Goal: Transaction & Acquisition: Purchase product/service

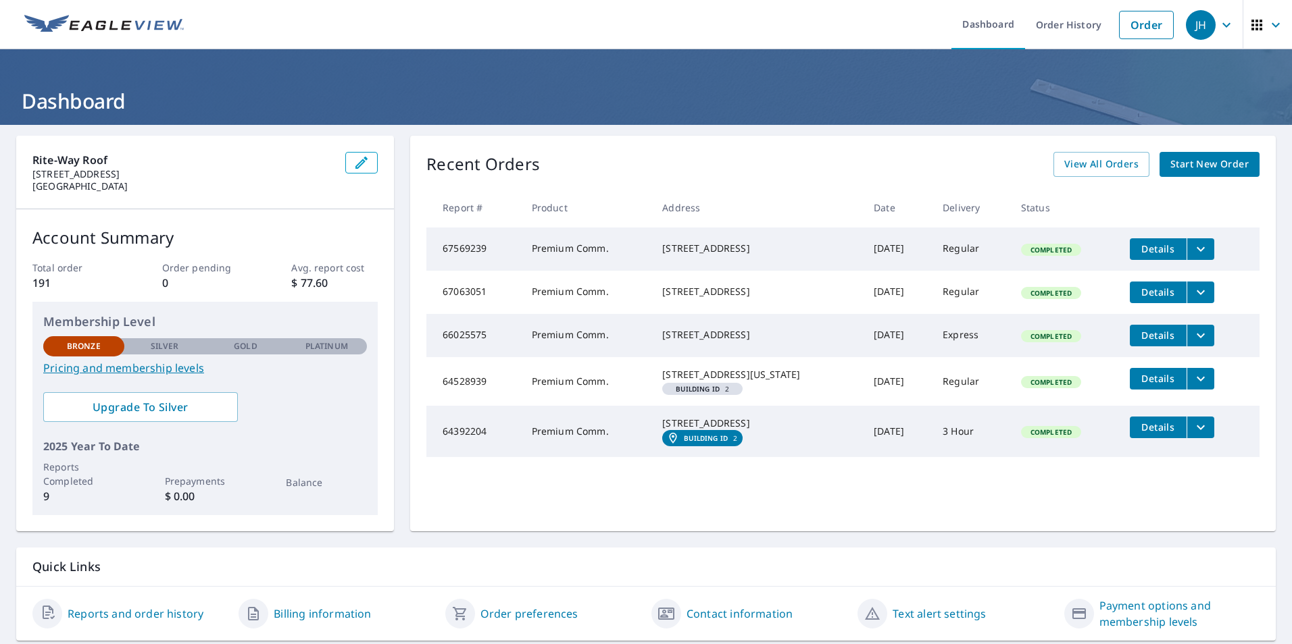
click at [1210, 163] on span "Start New Order" at bounding box center [1209, 164] width 78 height 17
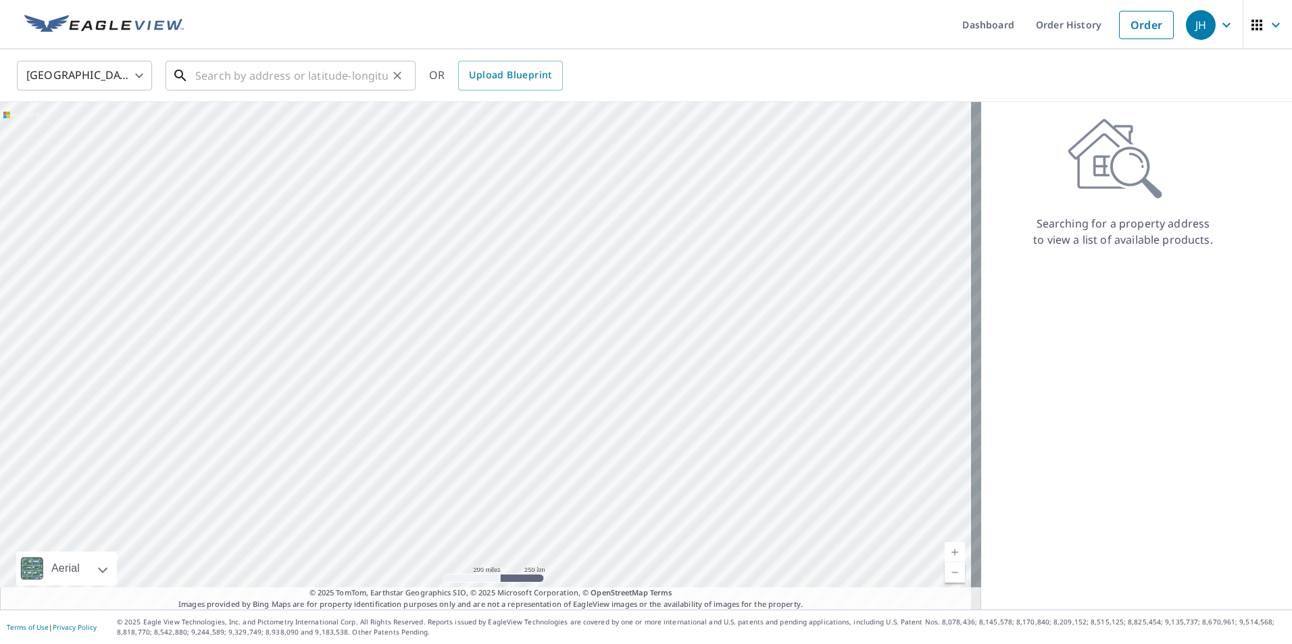
click at [227, 76] on input "text" at bounding box center [291, 76] width 193 height 38
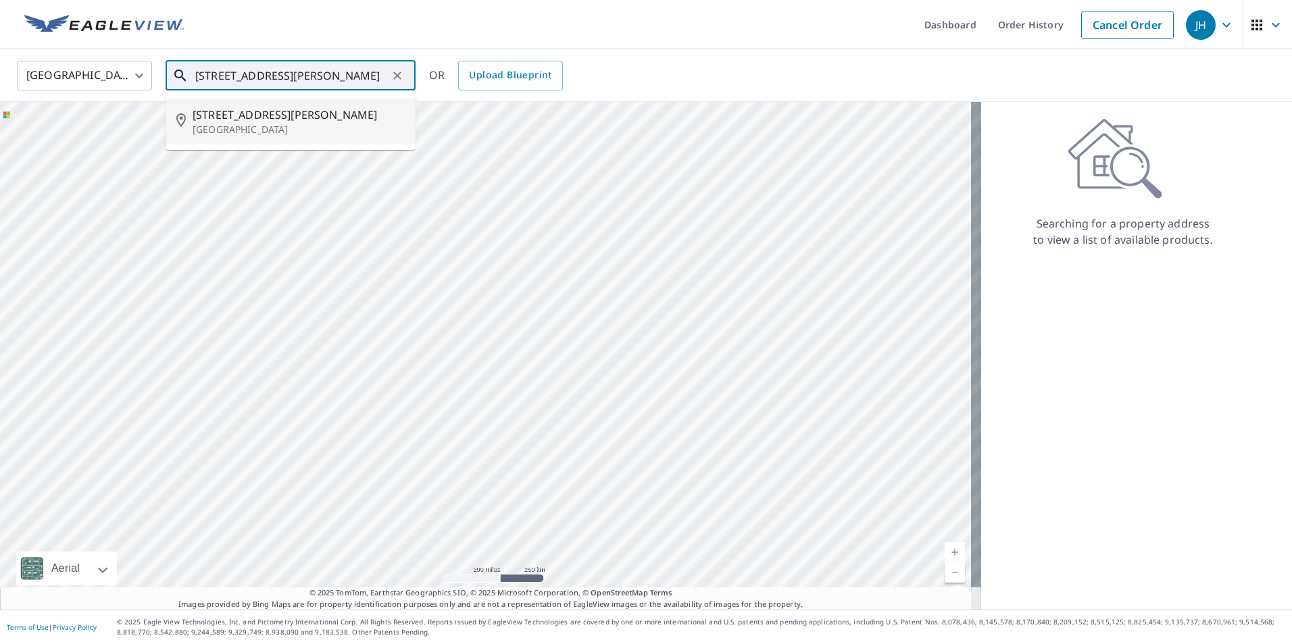
click at [250, 120] on span "[STREET_ADDRESS][PERSON_NAME]" at bounding box center [299, 115] width 212 height 16
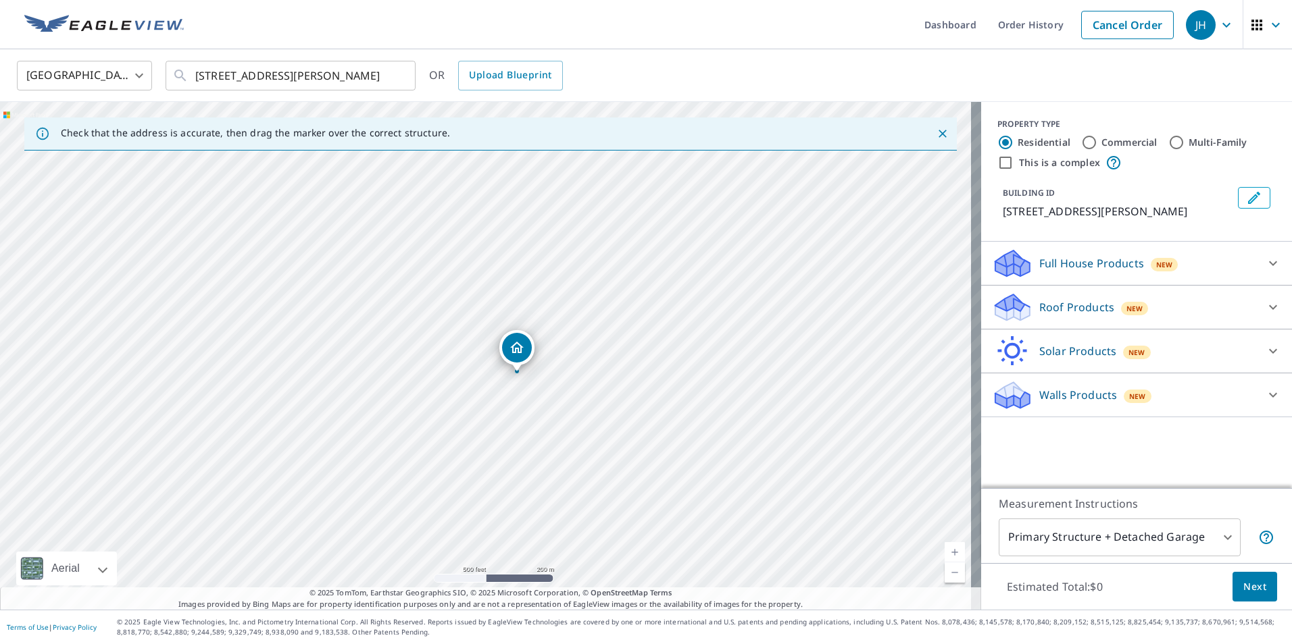
click at [882, 430] on div "[STREET_ADDRESS][PERSON_NAME]" at bounding box center [490, 356] width 981 height 508
click at [694, 266] on div "[STREET_ADDRESS][PERSON_NAME]" at bounding box center [490, 356] width 981 height 508
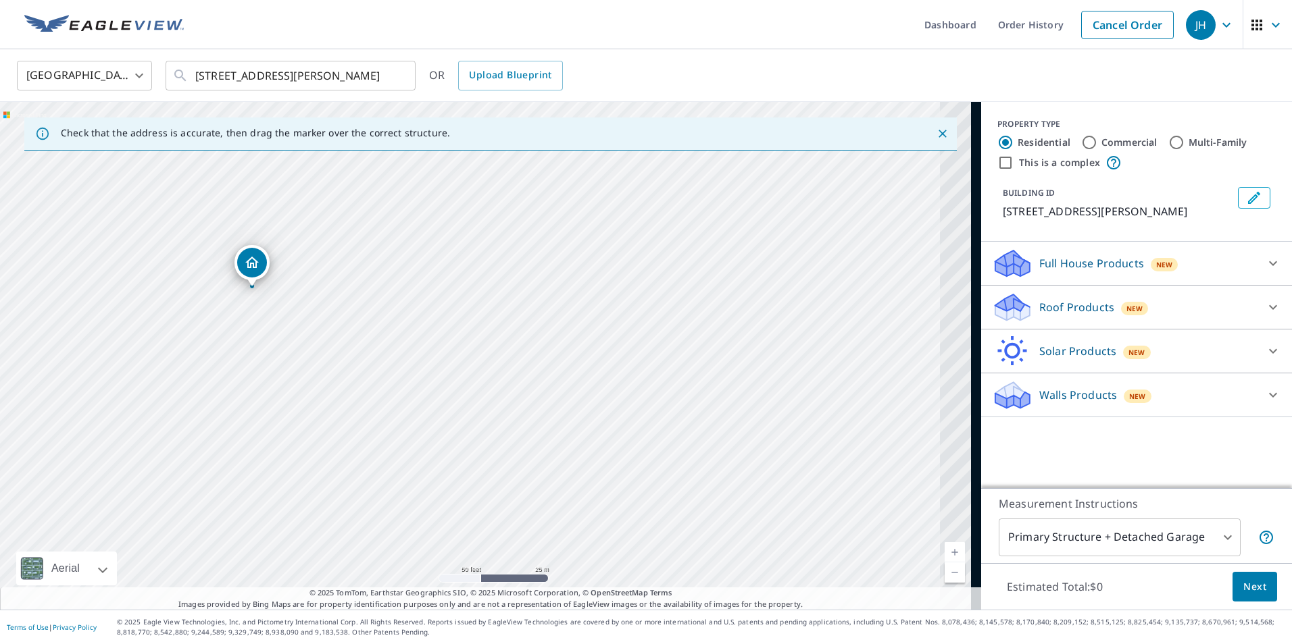
drag, startPoint x: 733, startPoint y: 416, endPoint x: 499, endPoint y: 349, distance: 243.1
click at [499, 349] on div "[STREET_ADDRESS][PERSON_NAME]" at bounding box center [490, 356] width 981 height 508
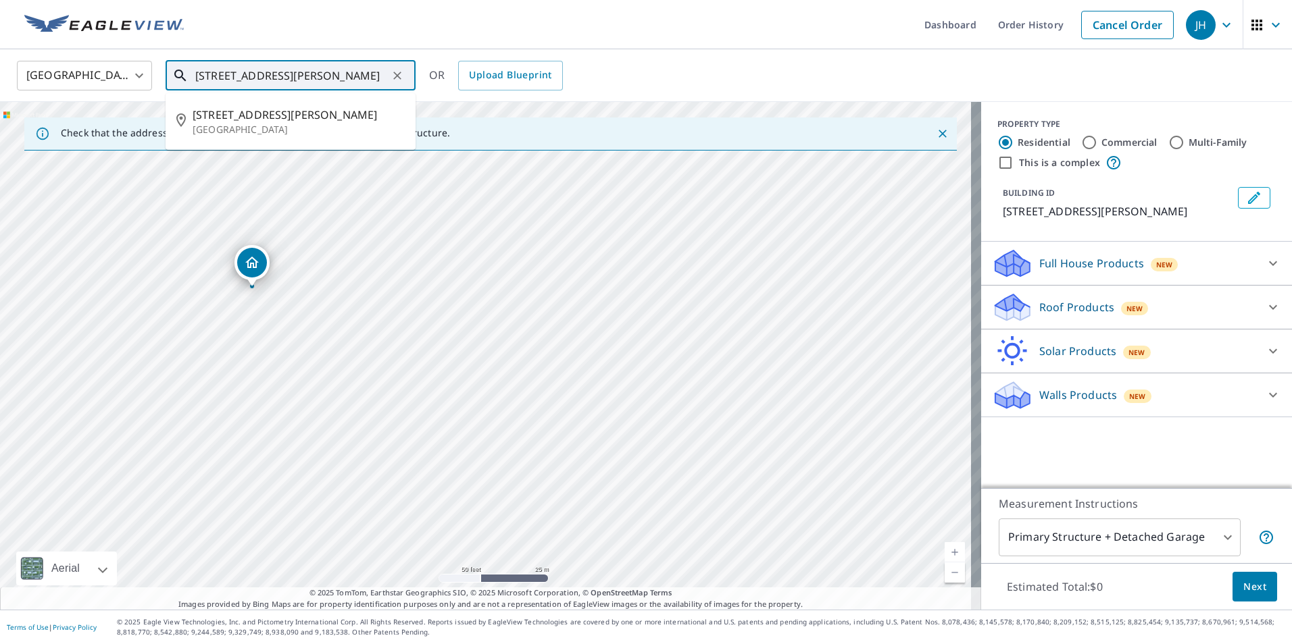
click at [203, 73] on input "[STREET_ADDRESS][PERSON_NAME]" at bounding box center [291, 76] width 193 height 38
type input "[STREET_ADDRESS][PERSON_NAME]"
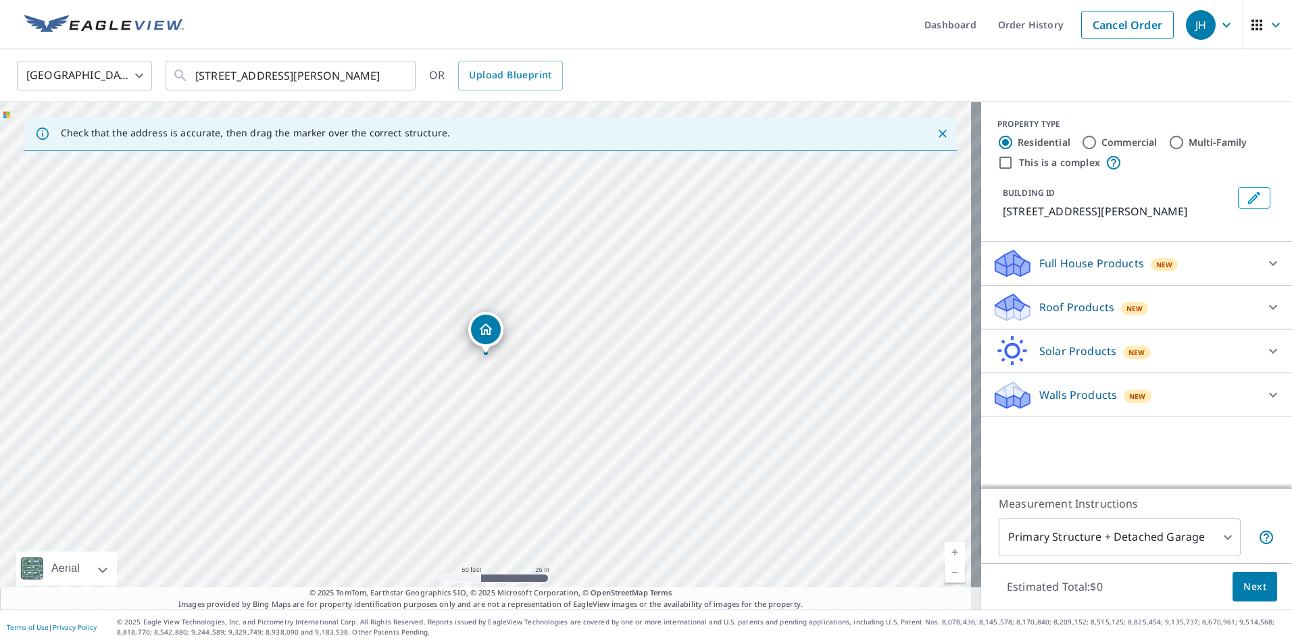
click at [486, 355] on div at bounding box center [485, 353] width 5 height 5
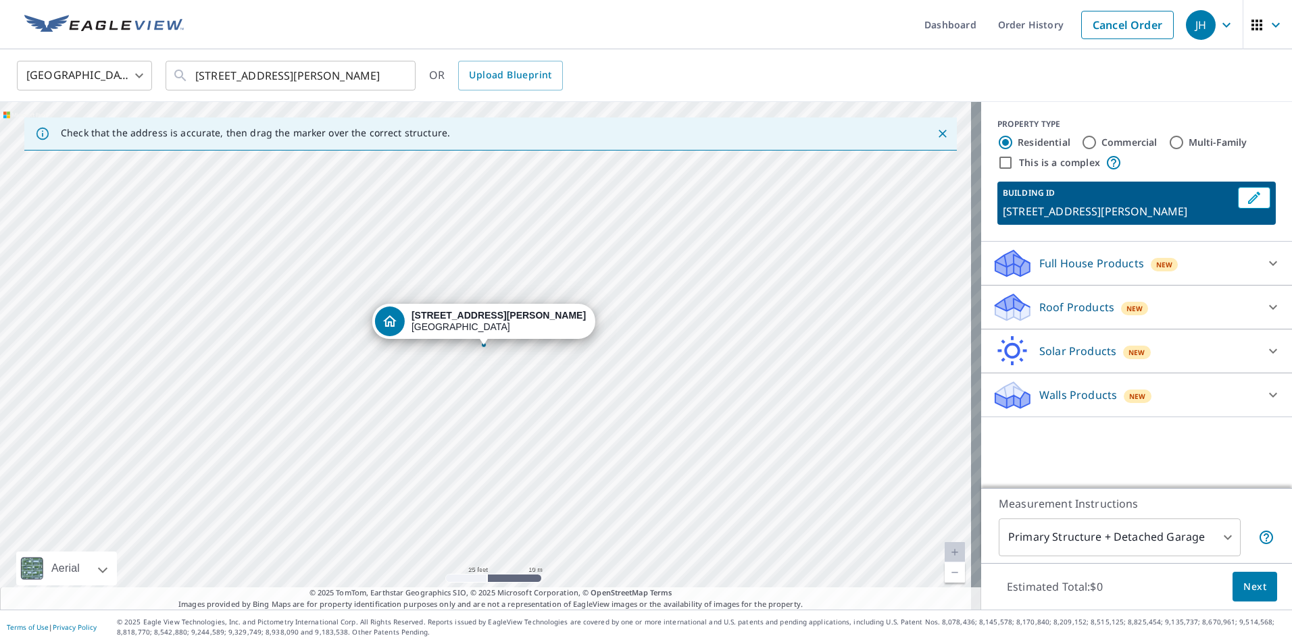
drag, startPoint x: 507, startPoint y: 394, endPoint x: 530, endPoint y: 397, distance: 23.1
click at [530, 397] on div "[STREET_ADDRESS][PERSON_NAME]" at bounding box center [490, 356] width 981 height 508
drag, startPoint x: 522, startPoint y: 396, endPoint x: 530, endPoint y: 408, distance: 14.6
click at [530, 408] on div "[STREET_ADDRESS][PERSON_NAME]" at bounding box center [490, 356] width 981 height 508
click at [517, 386] on div "[STREET_ADDRESS][PERSON_NAME]" at bounding box center [490, 356] width 981 height 508
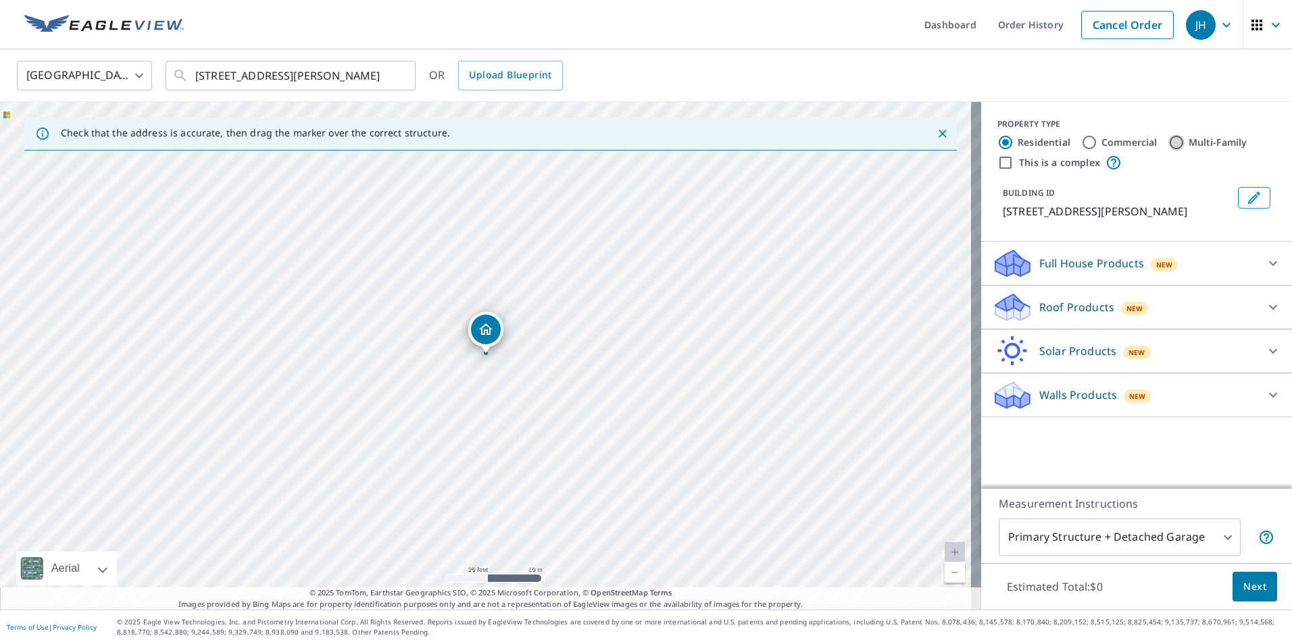
click at [1168, 139] on input "Multi-Family" at bounding box center [1176, 142] width 16 height 16
radio input "true"
type input "2"
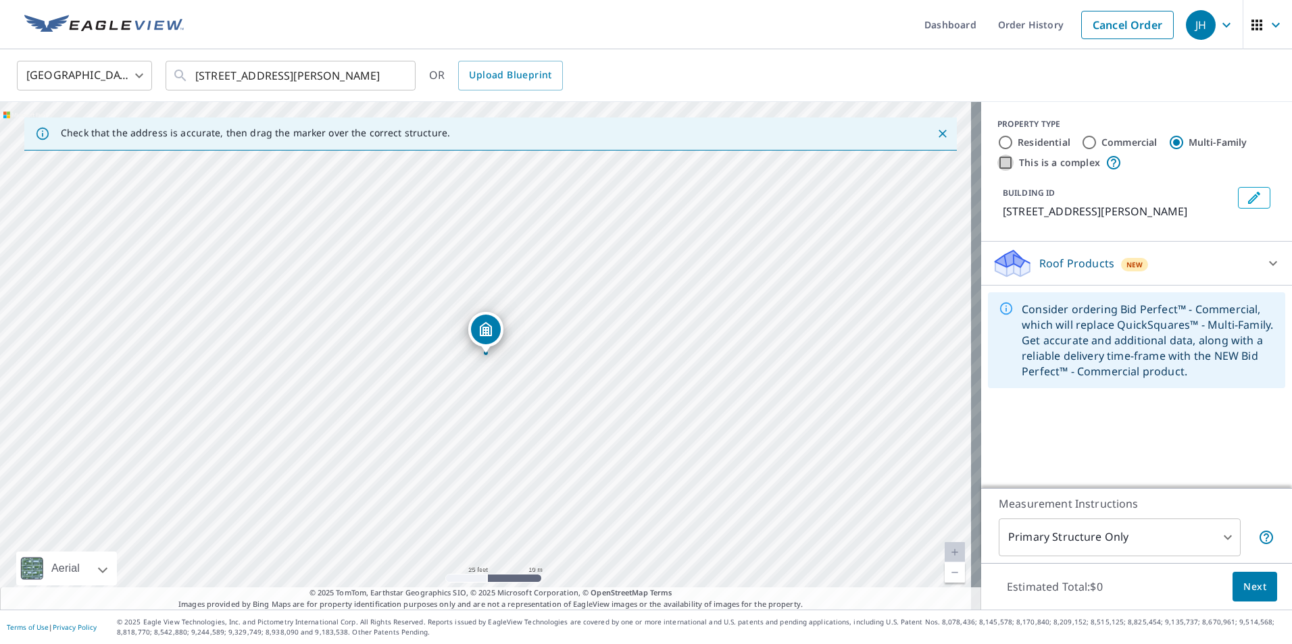
click at [997, 163] on input "This is a complex" at bounding box center [1005, 163] width 16 height 16
checkbox input "true"
radio input "true"
type input "4"
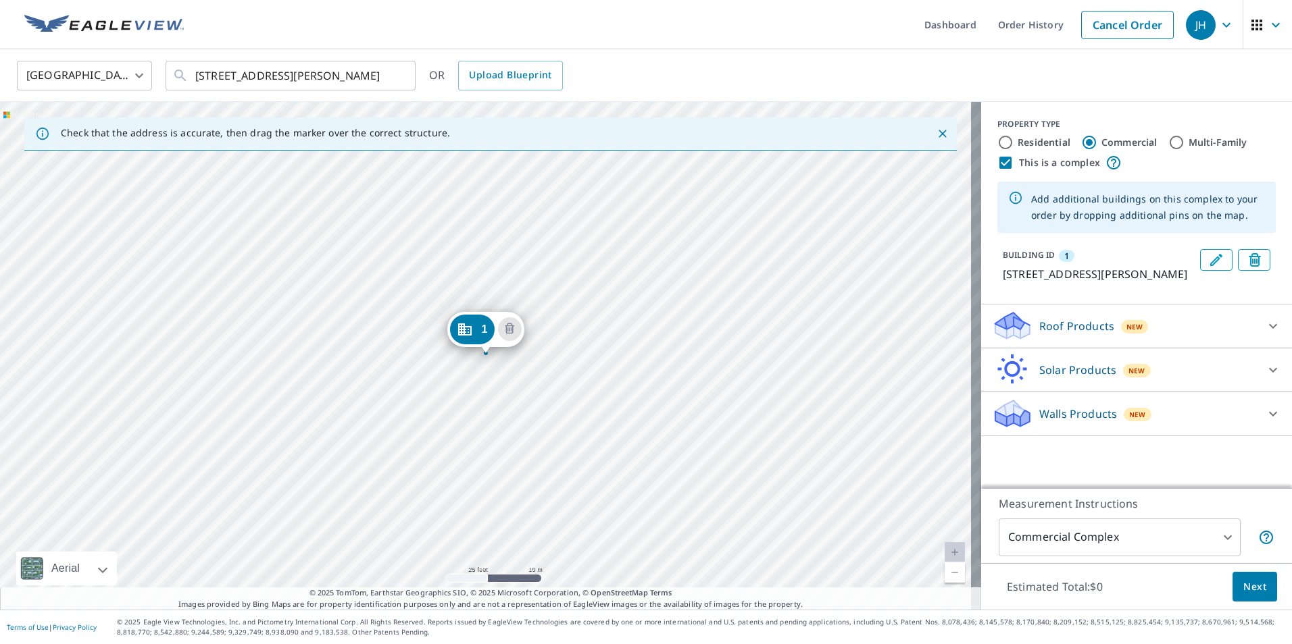
click at [1168, 141] on input "Multi-Family" at bounding box center [1176, 142] width 16 height 16
radio input "true"
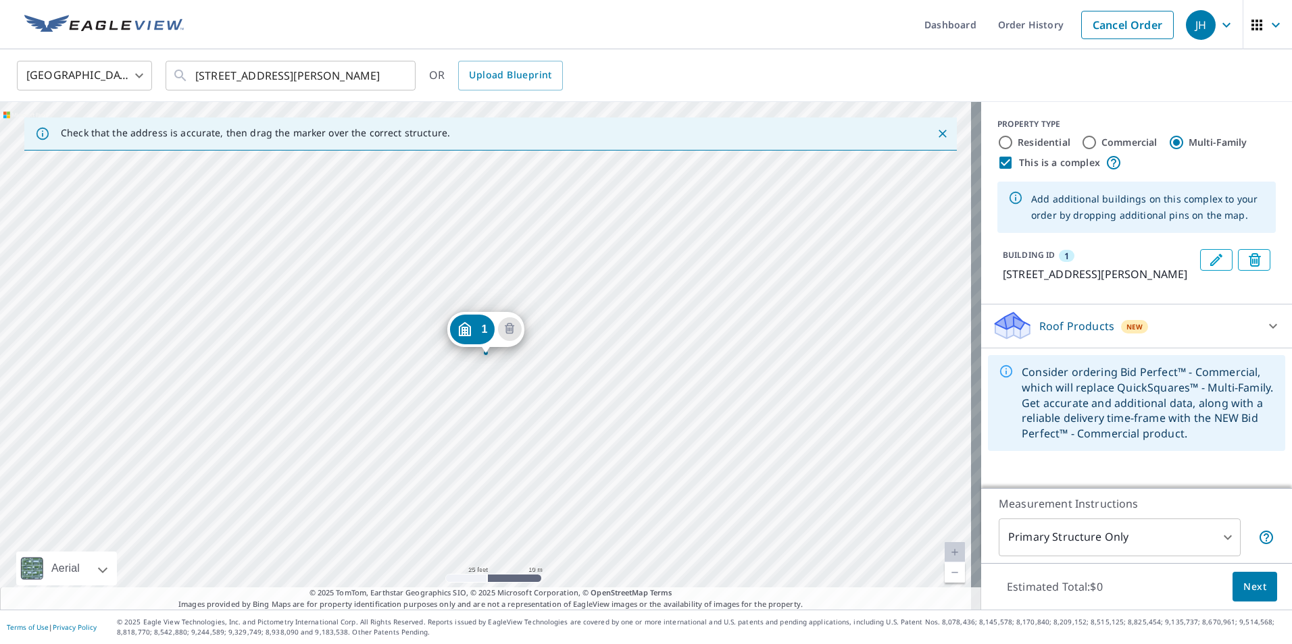
click at [1214, 536] on body "JH JH Dashboard Order History Cancel Order JH [GEOGRAPHIC_DATA] [GEOGRAPHIC_DAT…" at bounding box center [646, 322] width 1292 height 644
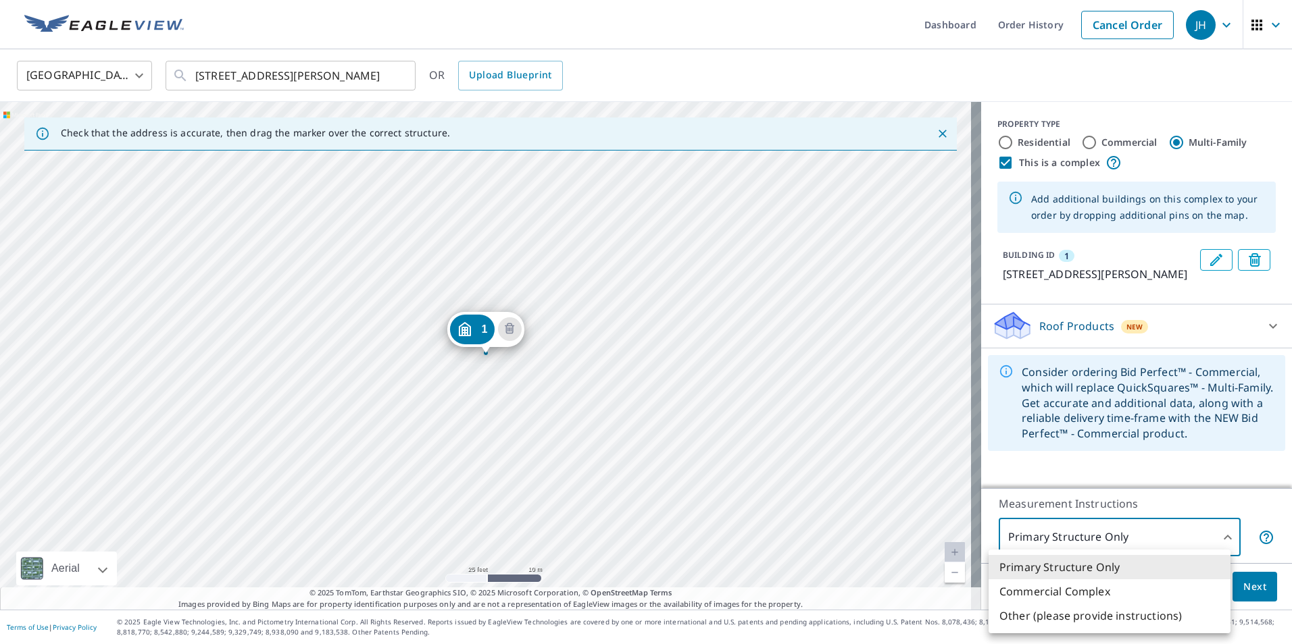
click at [1029, 616] on li "Other (please provide instructions)" at bounding box center [1109, 616] width 242 height 24
type input "5"
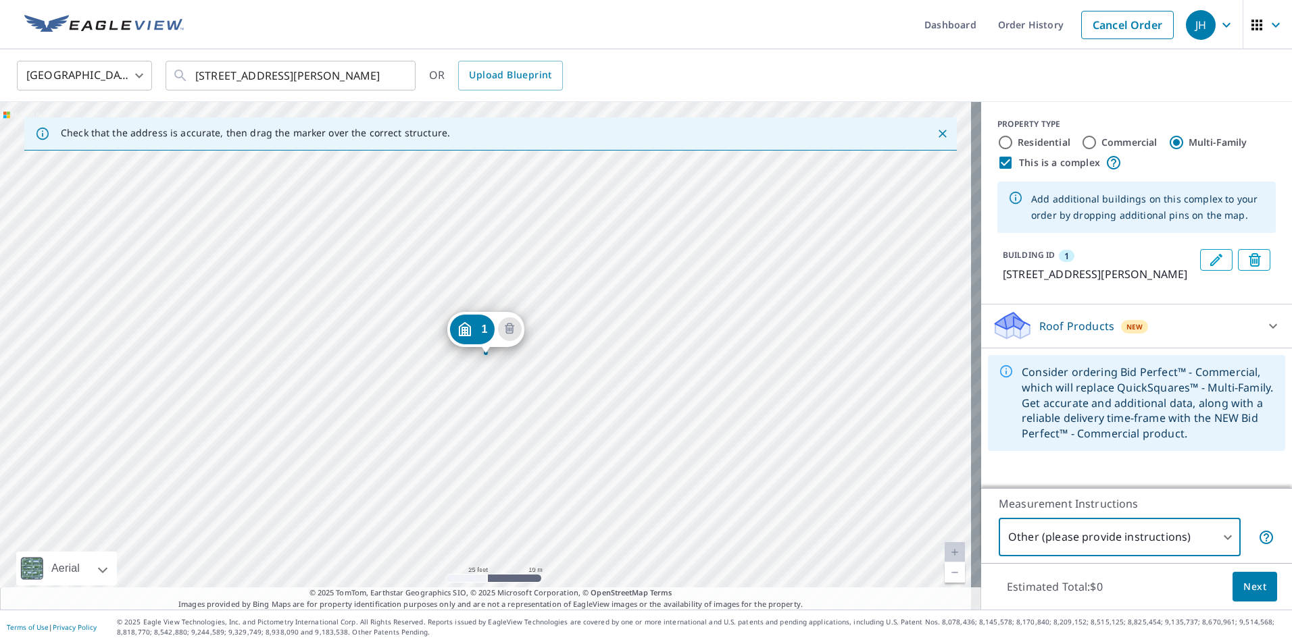
click at [1243, 588] on span "Next" at bounding box center [1254, 587] width 23 height 17
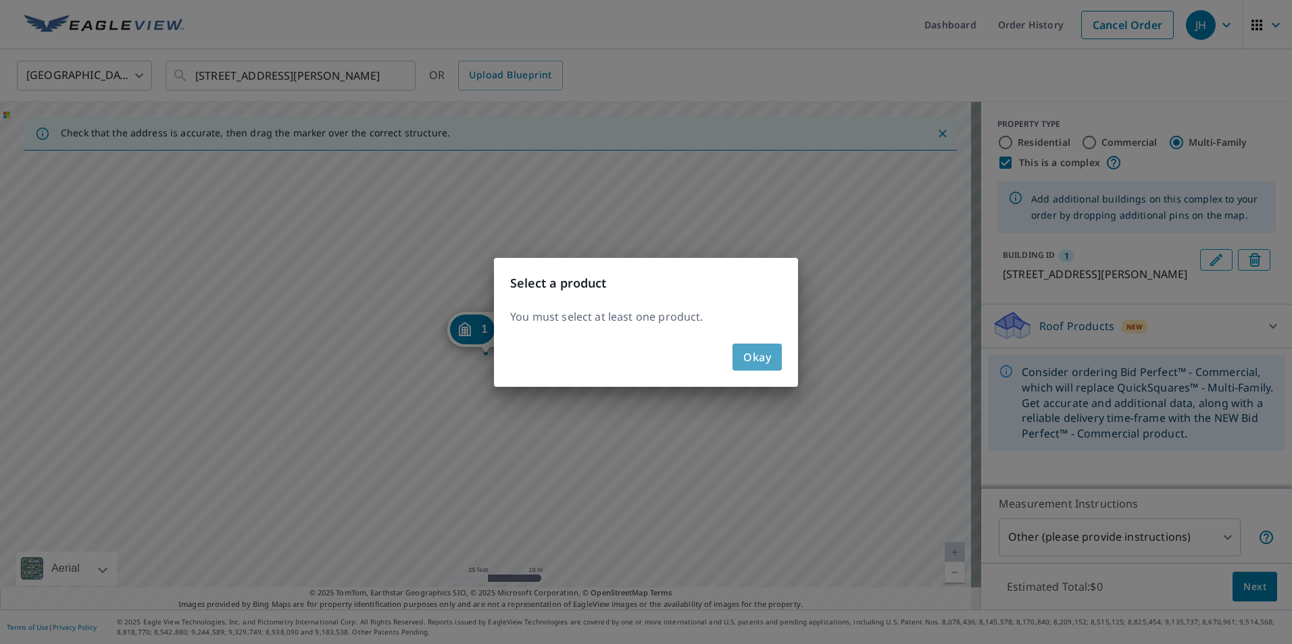
click at [750, 359] on span "Okay" at bounding box center [757, 357] width 28 height 19
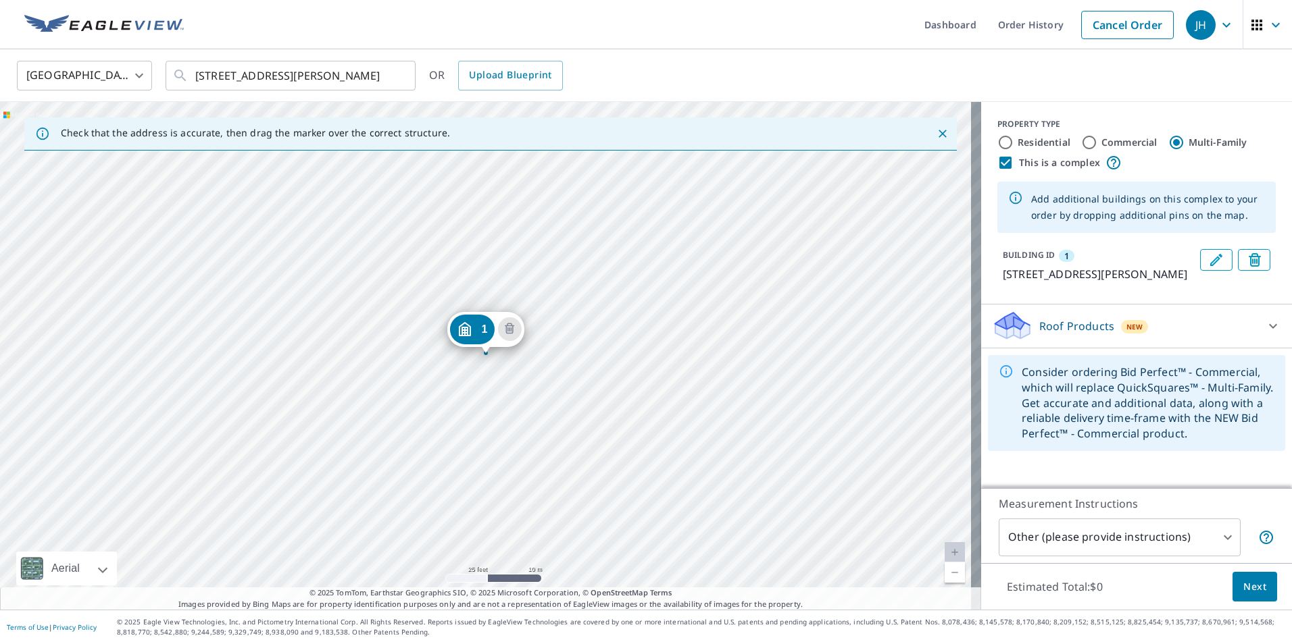
click at [1080, 334] on p "Roof Products" at bounding box center [1076, 326] width 75 height 16
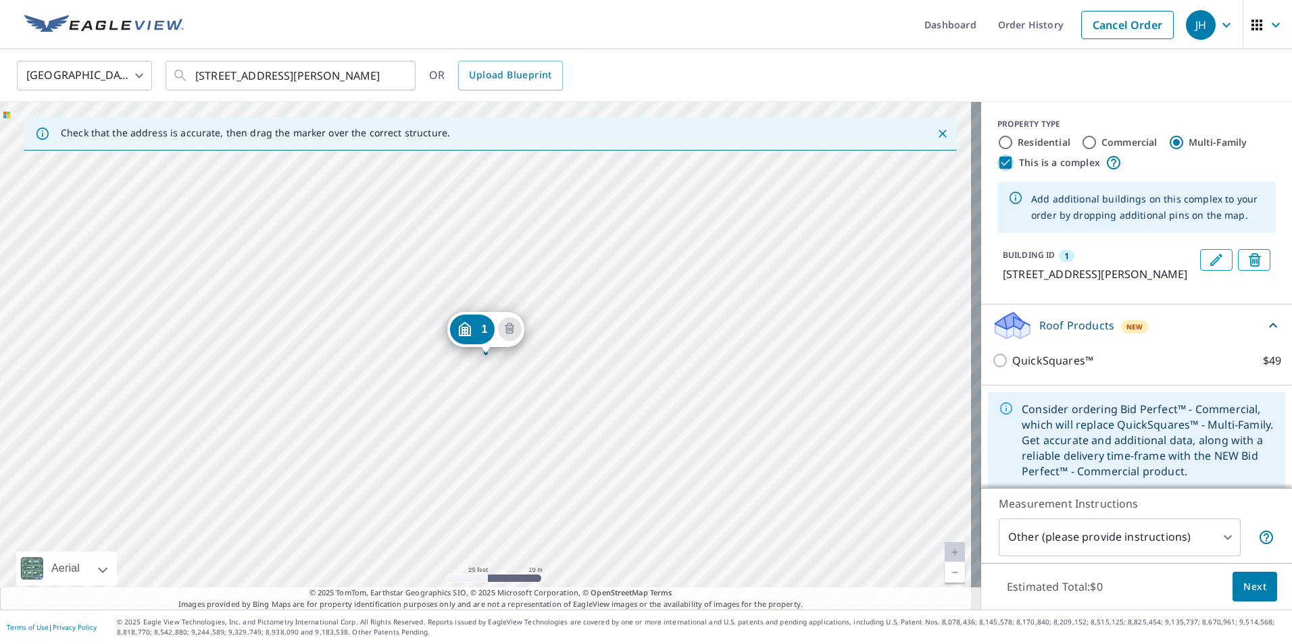
click at [997, 163] on input "This is a complex" at bounding box center [1005, 163] width 16 height 16
checkbox input "false"
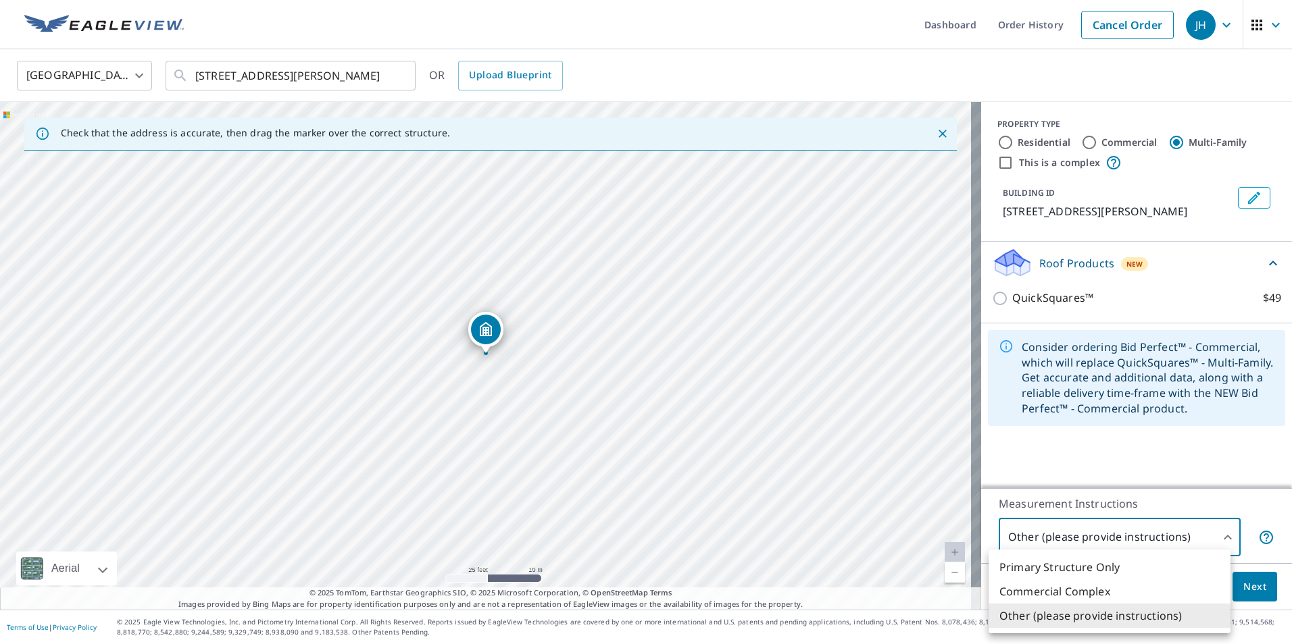
click at [1213, 534] on body "JH JH Dashboard Order History Cancel Order JH [GEOGRAPHIC_DATA] [GEOGRAPHIC_DAT…" at bounding box center [646, 322] width 1292 height 644
click at [483, 337] on div at bounding box center [646, 322] width 1292 height 644
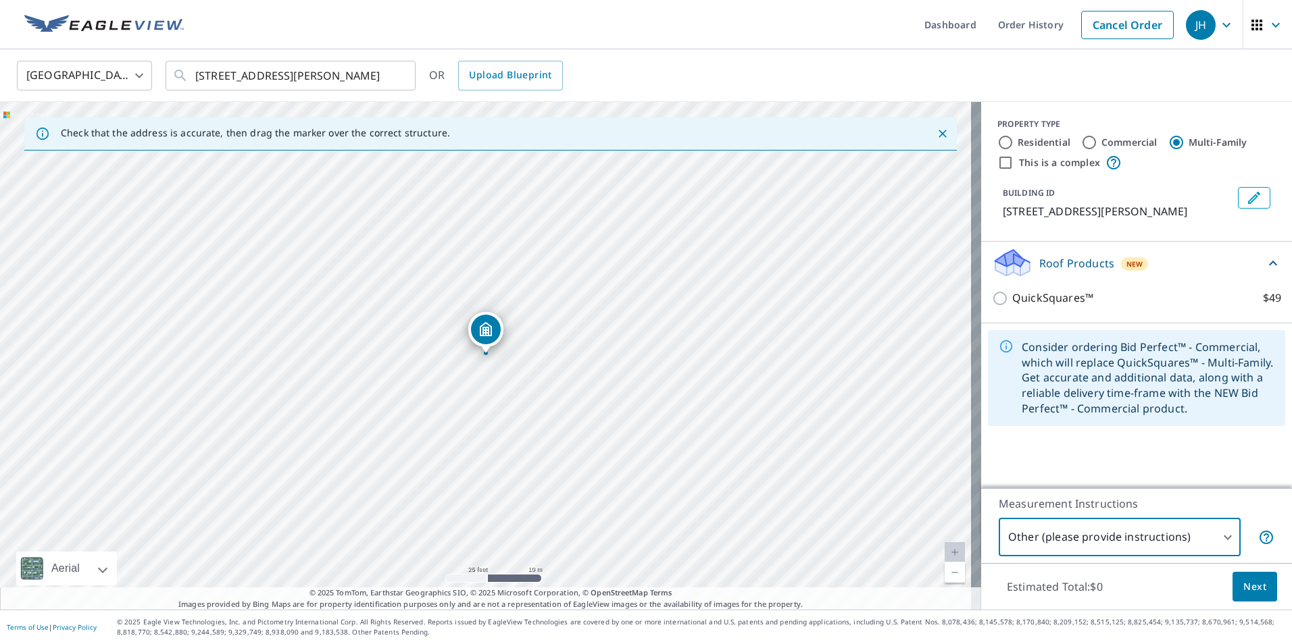
click at [483, 353] on div "Dropped pin, building 1, MultiFamily property, 7777 Belden St San Diego, CA 921…" at bounding box center [486, 347] width 18 height 14
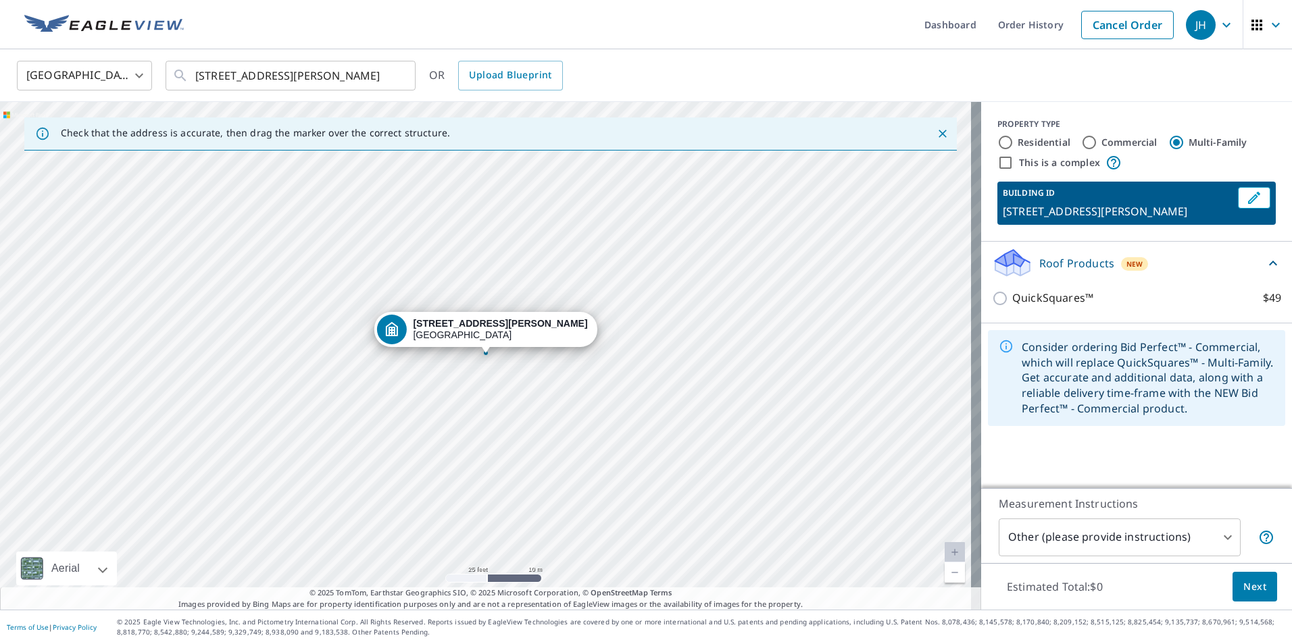
click at [1213, 536] on body "JH JH Dashboard Order History Cancel Order JH [GEOGRAPHIC_DATA] [GEOGRAPHIC_DAT…" at bounding box center [646, 322] width 1292 height 644
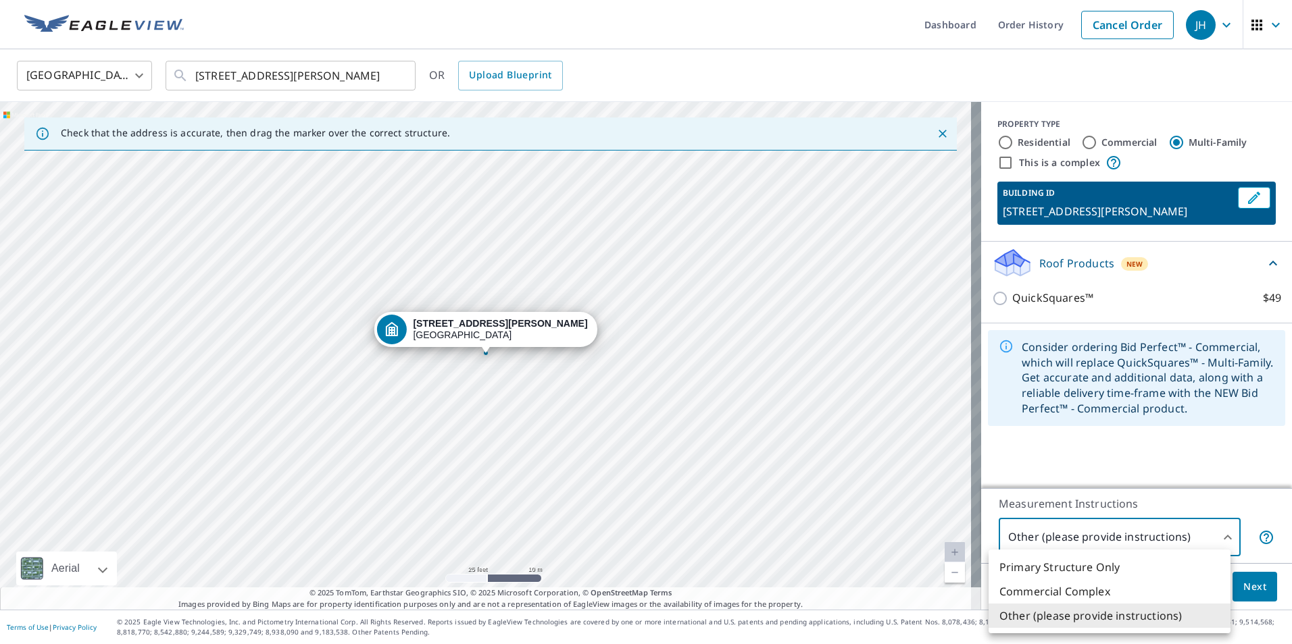
click at [1084, 565] on li "Primary Structure Only" at bounding box center [1109, 567] width 242 height 24
type input "2"
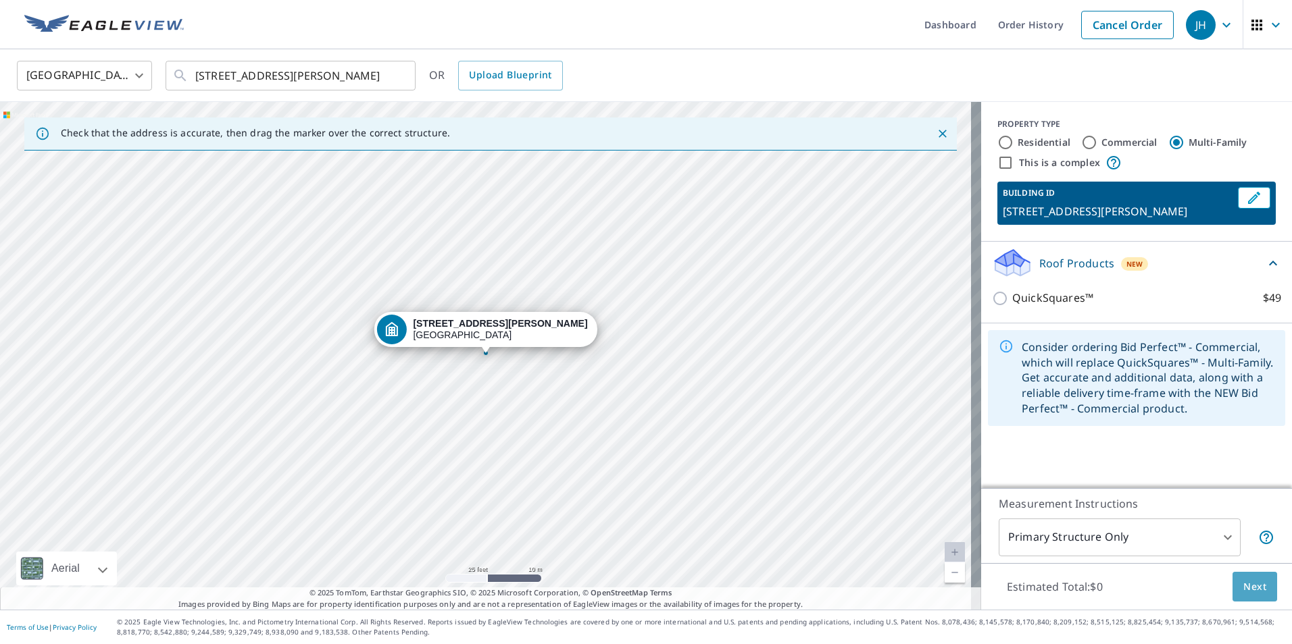
click at [1246, 584] on span "Next" at bounding box center [1254, 587] width 23 height 17
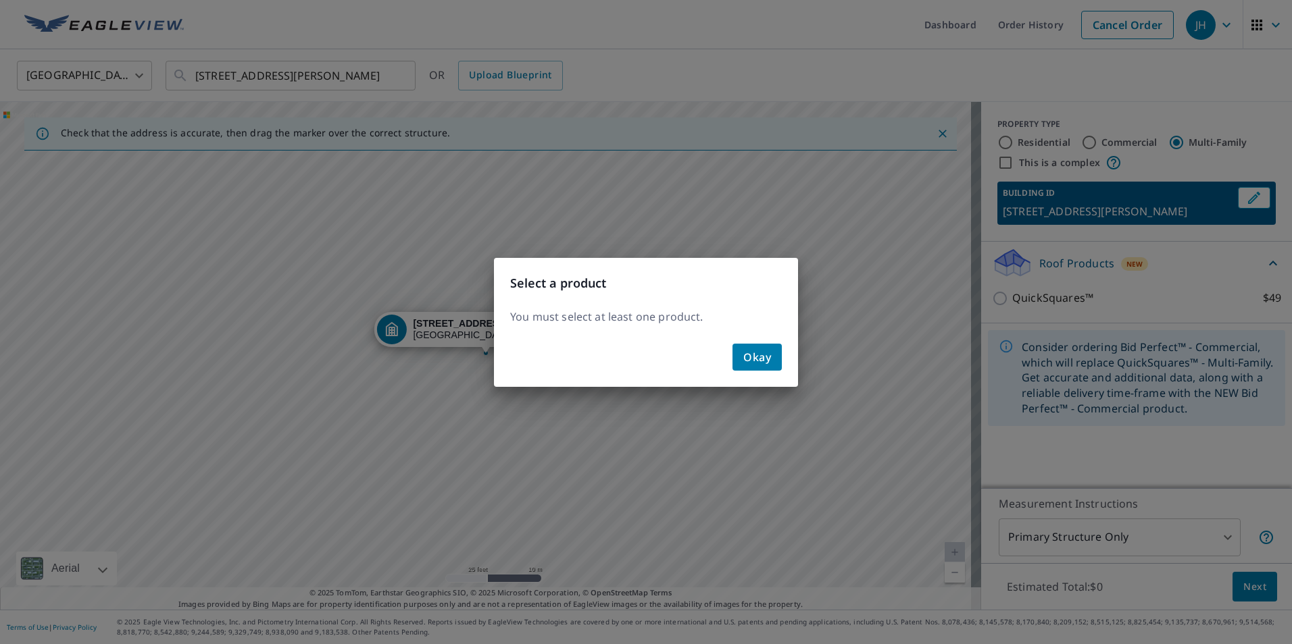
click at [751, 353] on span "Okay" at bounding box center [757, 357] width 28 height 19
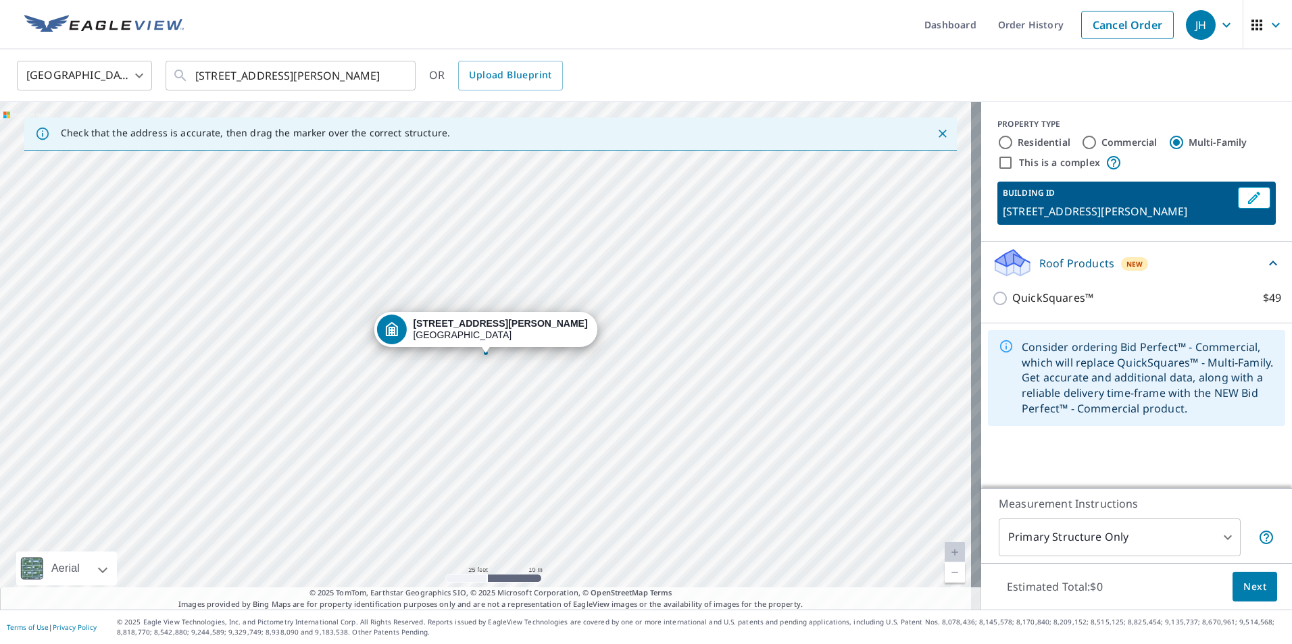
click at [1049, 204] on p "[STREET_ADDRESS][PERSON_NAME]" at bounding box center [1117, 211] width 230 height 16
click at [1244, 588] on span "Next" at bounding box center [1254, 587] width 23 height 17
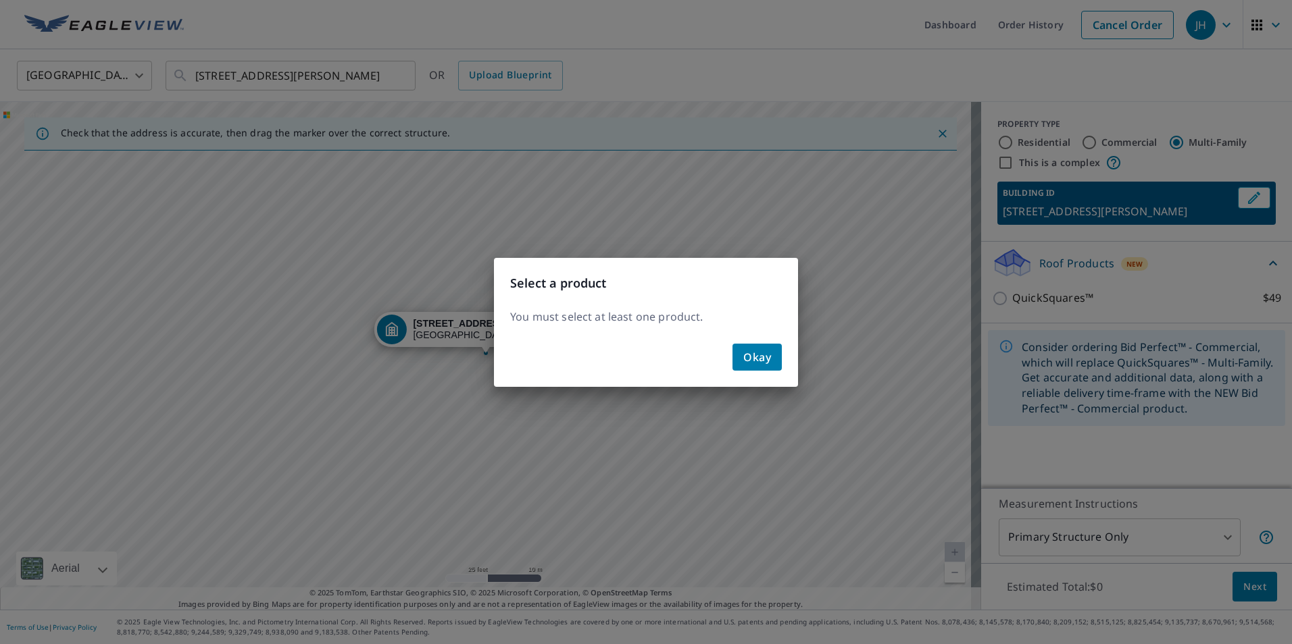
click at [757, 352] on span "Okay" at bounding box center [757, 357] width 28 height 19
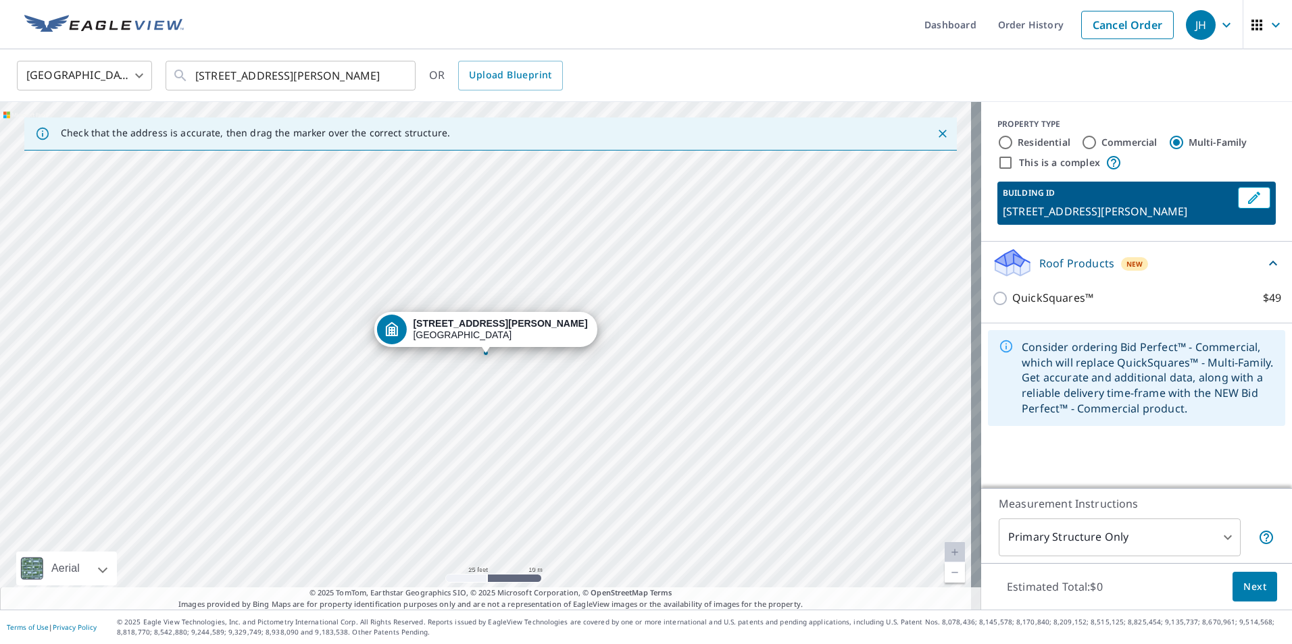
click at [1161, 209] on p "[STREET_ADDRESS][PERSON_NAME]" at bounding box center [1117, 211] width 230 height 16
click at [1248, 197] on icon "Edit building 1" at bounding box center [1254, 198] width 16 height 16
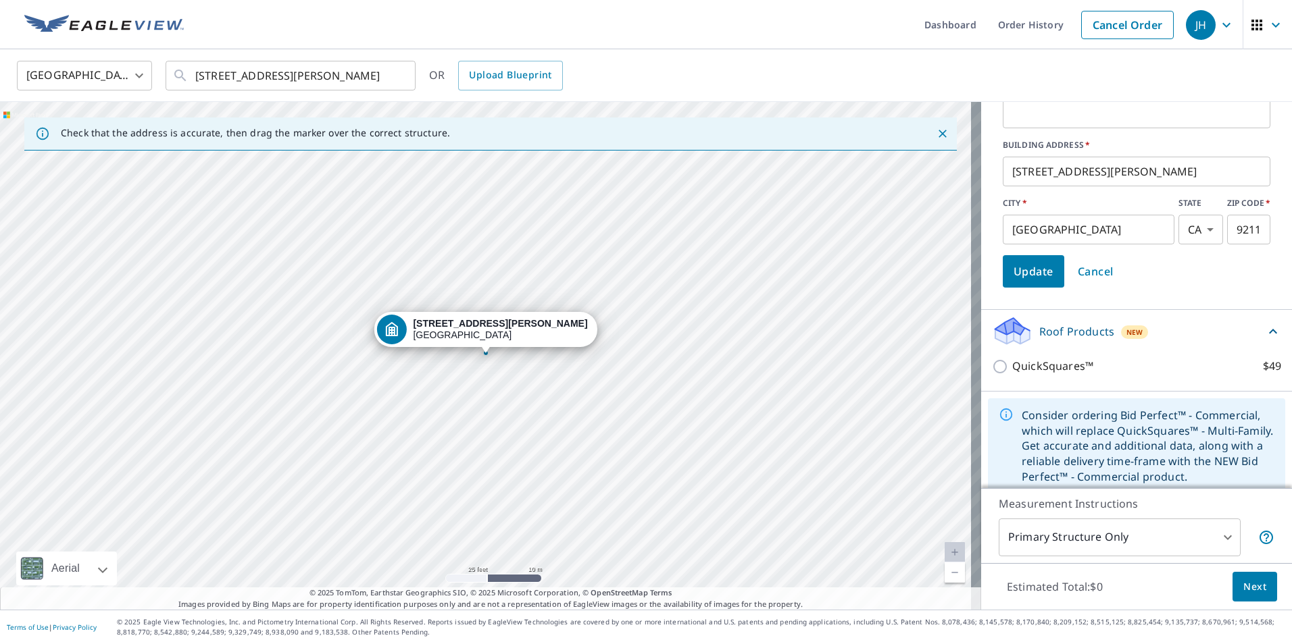
scroll to position [148, 0]
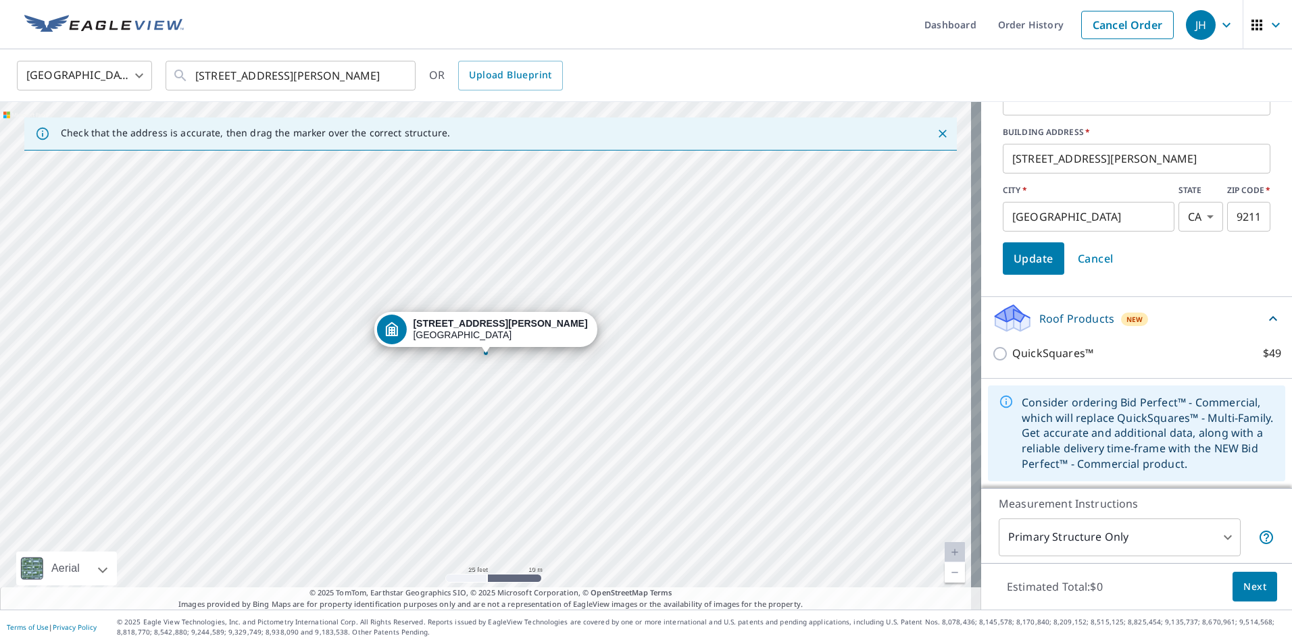
click at [1092, 409] on div "Consider ordering Bid Perfect™ - Commercial, which will replace QuickSquares™ -…" at bounding box center [1147, 434] width 253 height 88
click at [998, 401] on icon at bounding box center [1005, 401] width 15 height 15
click at [1116, 590] on div "Estimated Total: $0 Next" at bounding box center [1136, 586] width 311 height 47
click at [1251, 585] on span "Next" at bounding box center [1254, 587] width 23 height 17
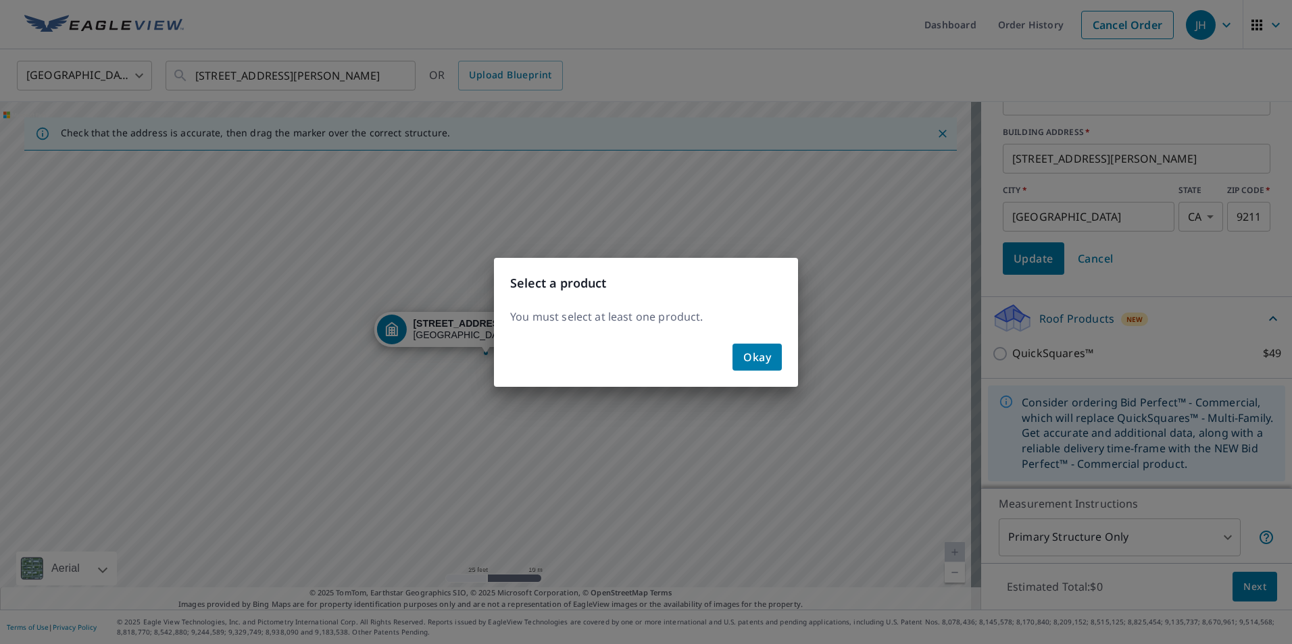
click at [761, 357] on span "Okay" at bounding box center [757, 357] width 28 height 19
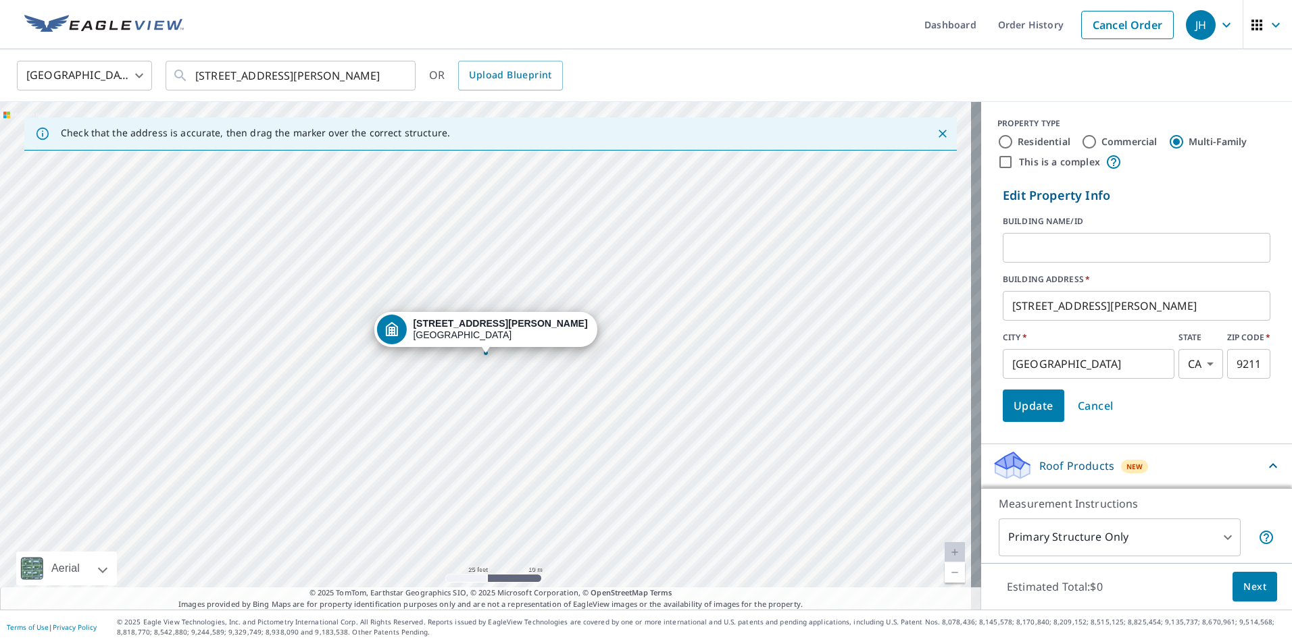
scroll to position [0, 0]
click at [1004, 247] on input "text" at bounding box center [1135, 249] width 267 height 38
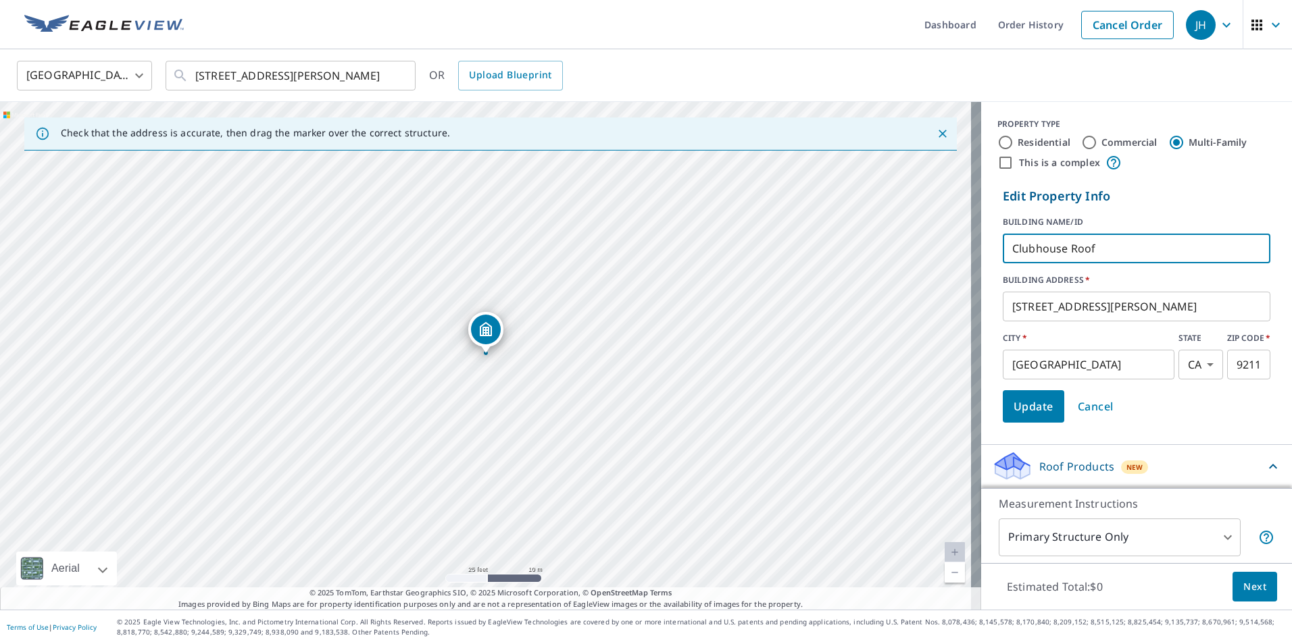
type input "Clubhouse Roof"
click at [1025, 405] on span "Update" at bounding box center [1033, 406] width 40 height 19
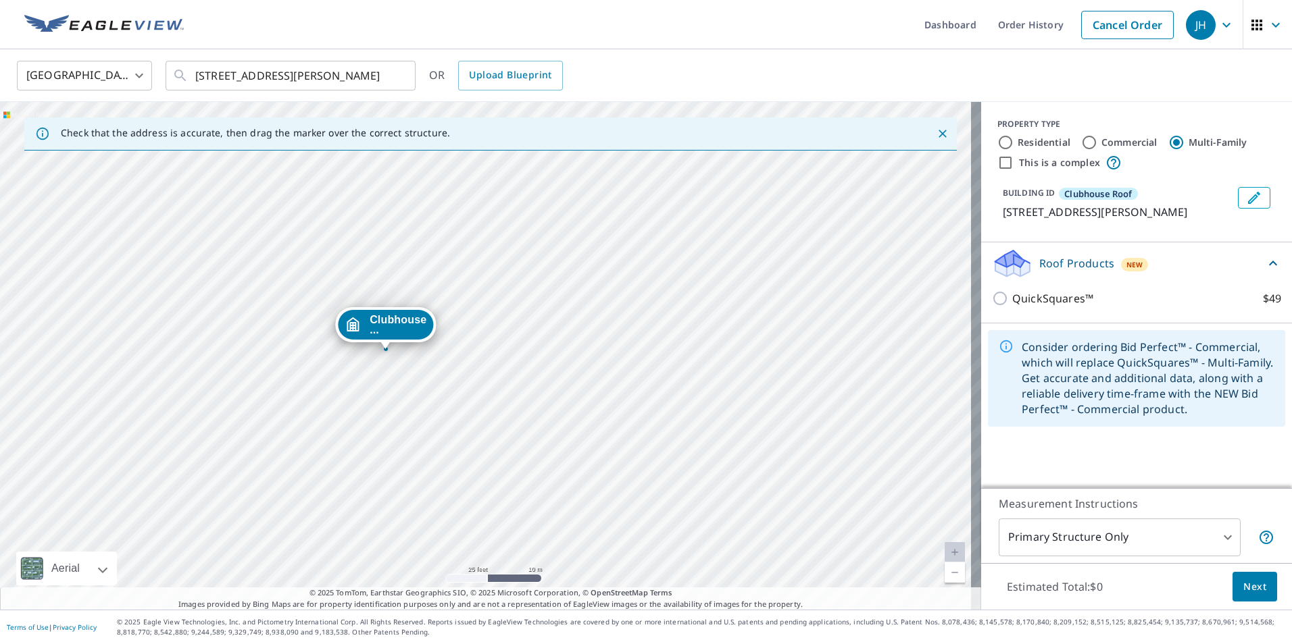
click at [603, 365] on div "Clubhouse ... [STREET_ADDRESS][PERSON_NAME]" at bounding box center [490, 356] width 981 height 508
click at [1265, 261] on icon at bounding box center [1273, 263] width 16 height 16
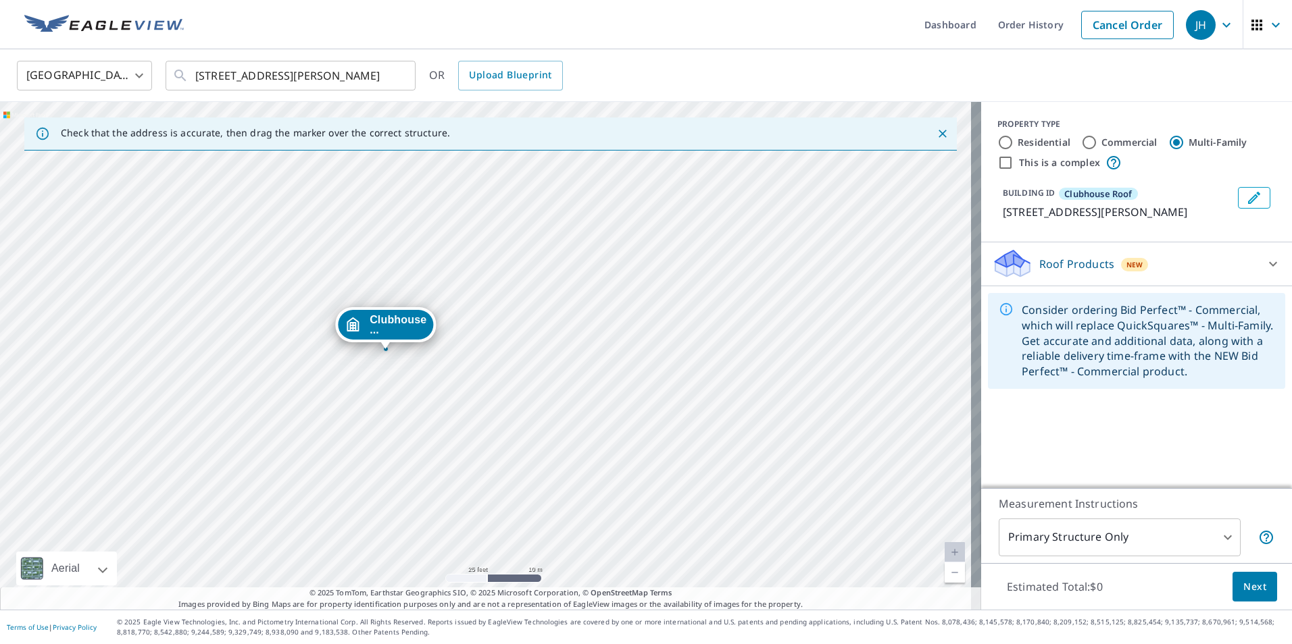
click at [1113, 336] on div "Consider ordering Bid Perfect™ - Commercial, which will replace QuickSquares™ -…" at bounding box center [1147, 341] width 253 height 88
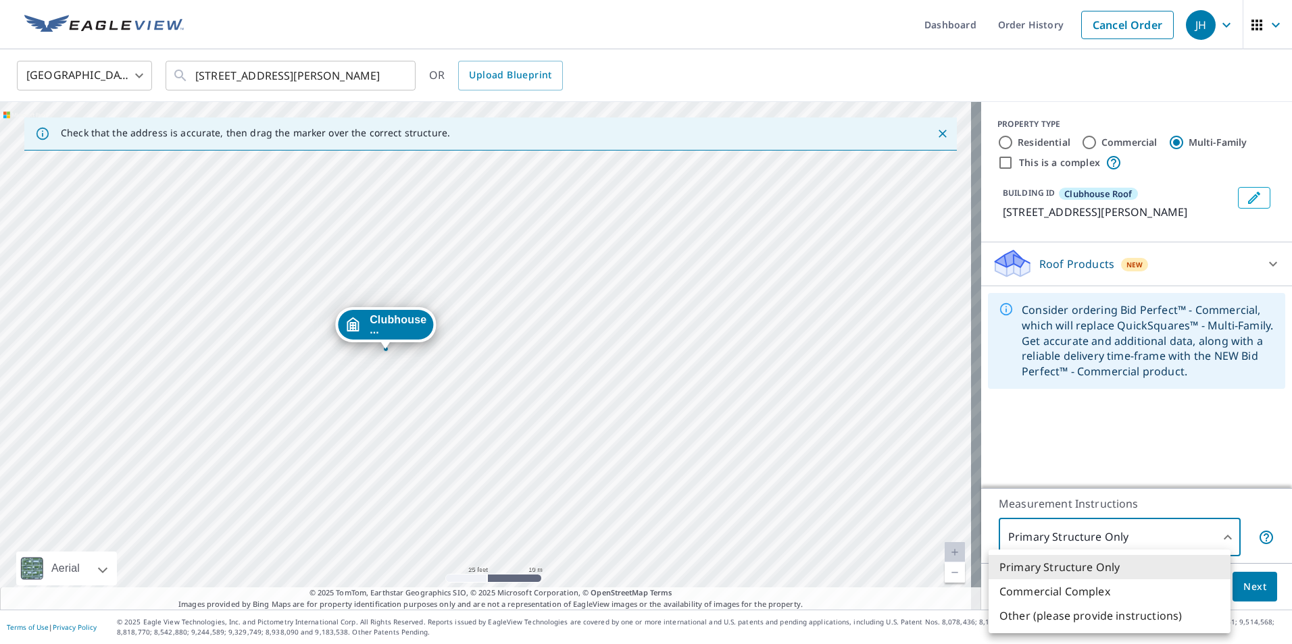
click at [1217, 536] on body "JH JH Dashboard Order History Cancel Order JH [GEOGRAPHIC_DATA] [GEOGRAPHIC_DAT…" at bounding box center [646, 322] width 1292 height 644
click at [1011, 617] on li "Other (please provide instructions)" at bounding box center [1109, 616] width 242 height 24
type input "5"
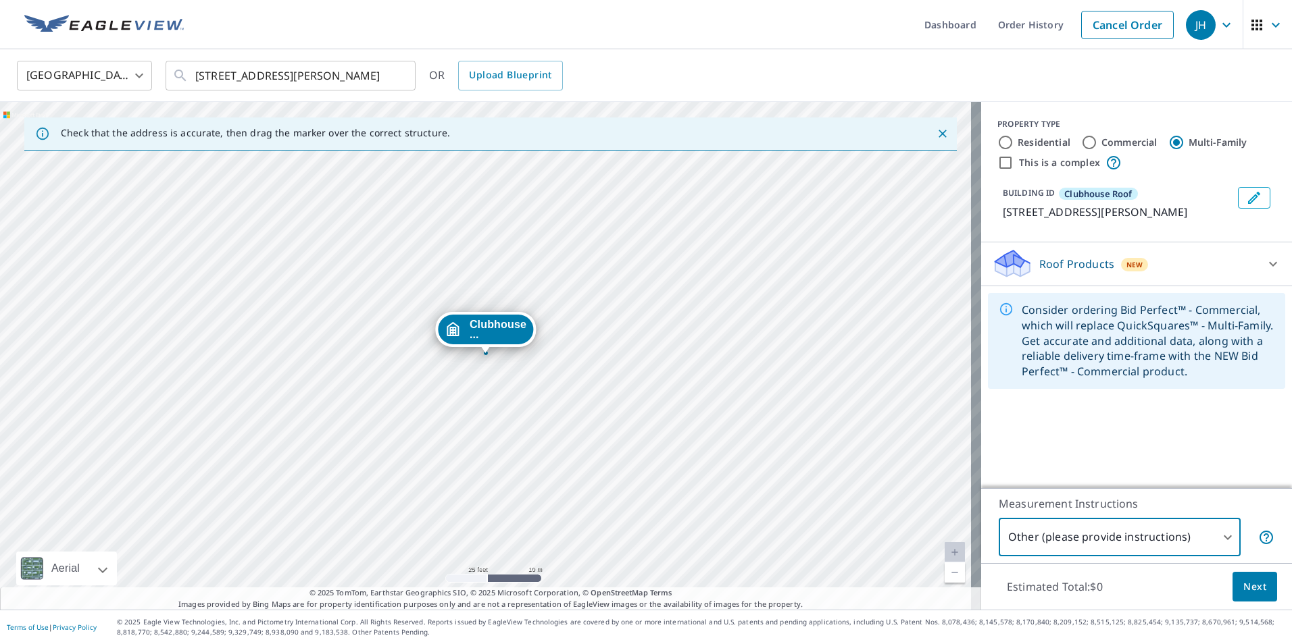
click at [1267, 24] on icon "button" at bounding box center [1275, 25] width 16 height 16
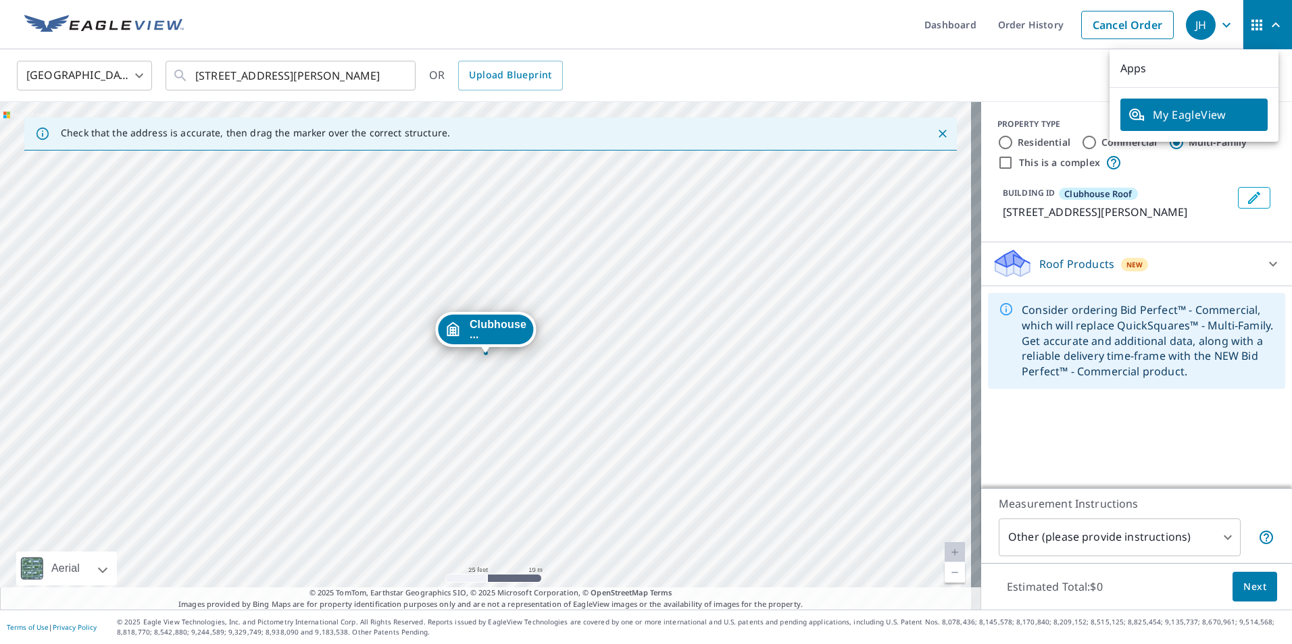
click at [1271, 24] on icon "button" at bounding box center [1275, 24] width 8 height 5
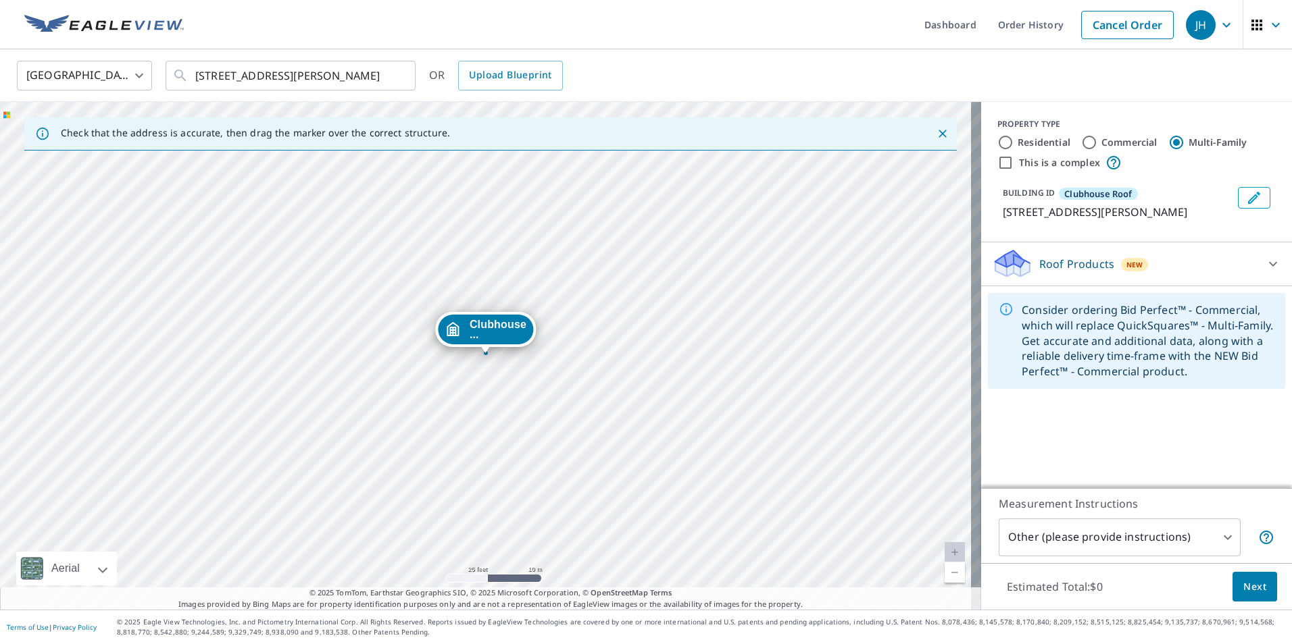
click at [1245, 586] on span "Next" at bounding box center [1254, 587] width 23 height 17
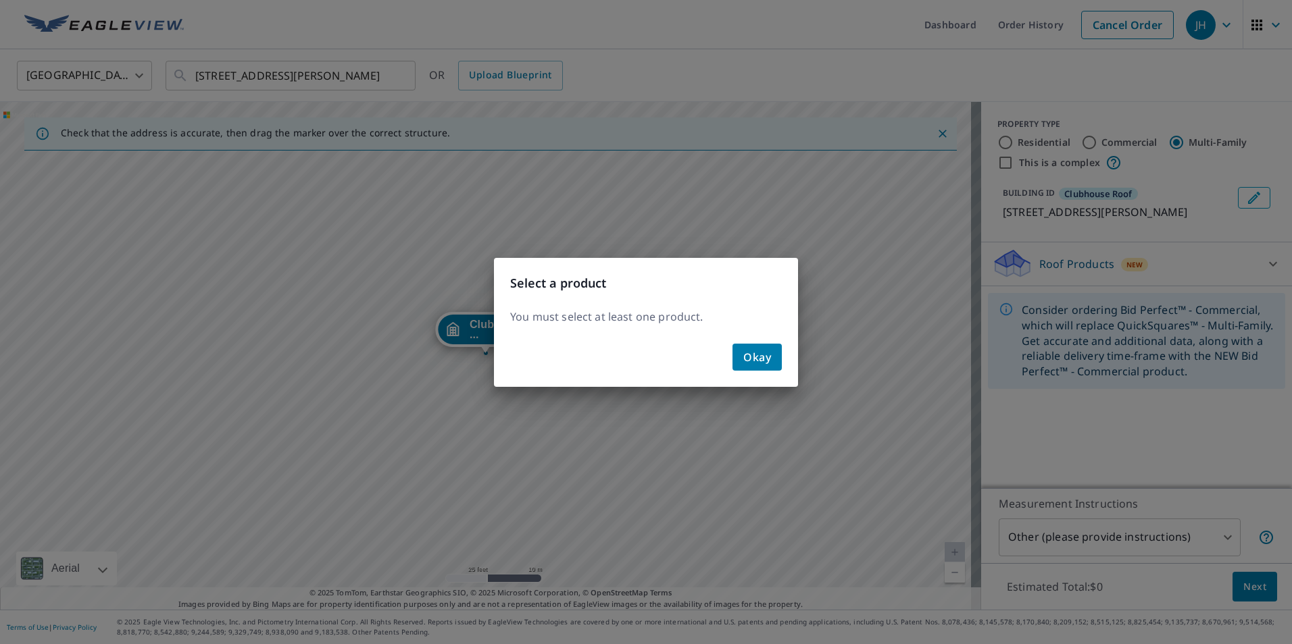
click at [754, 355] on span "Okay" at bounding box center [757, 357] width 28 height 19
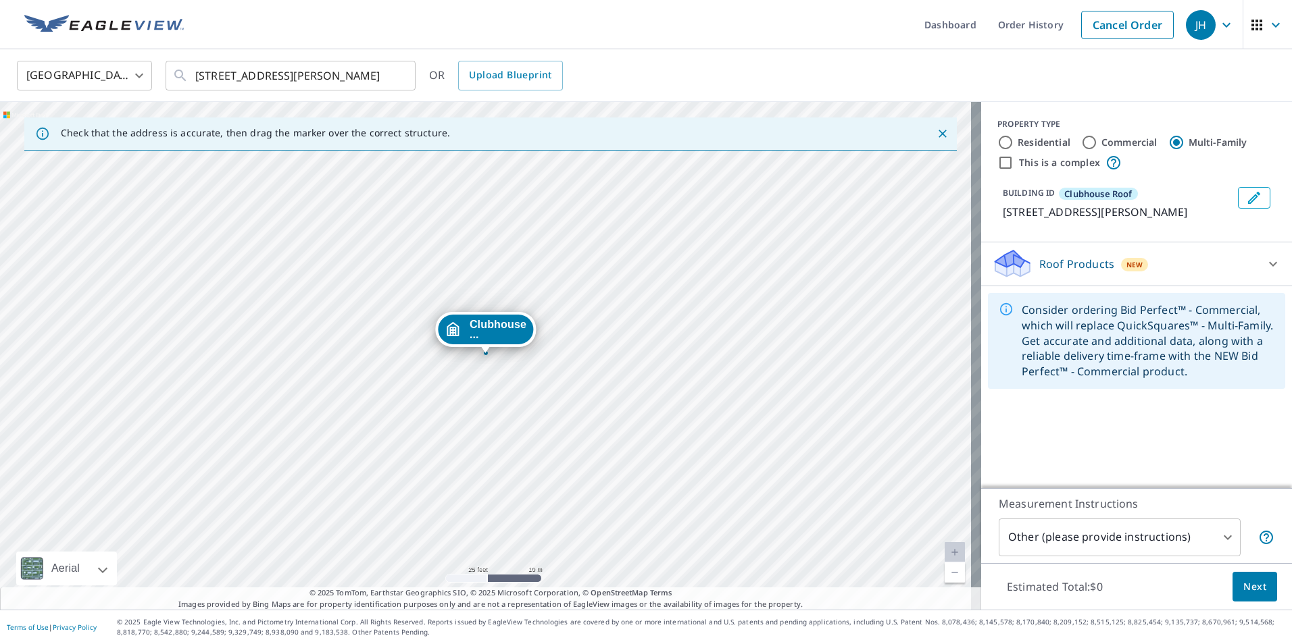
click at [467, 334] on div "Clubhouse ..." at bounding box center [485, 330] width 95 height 30
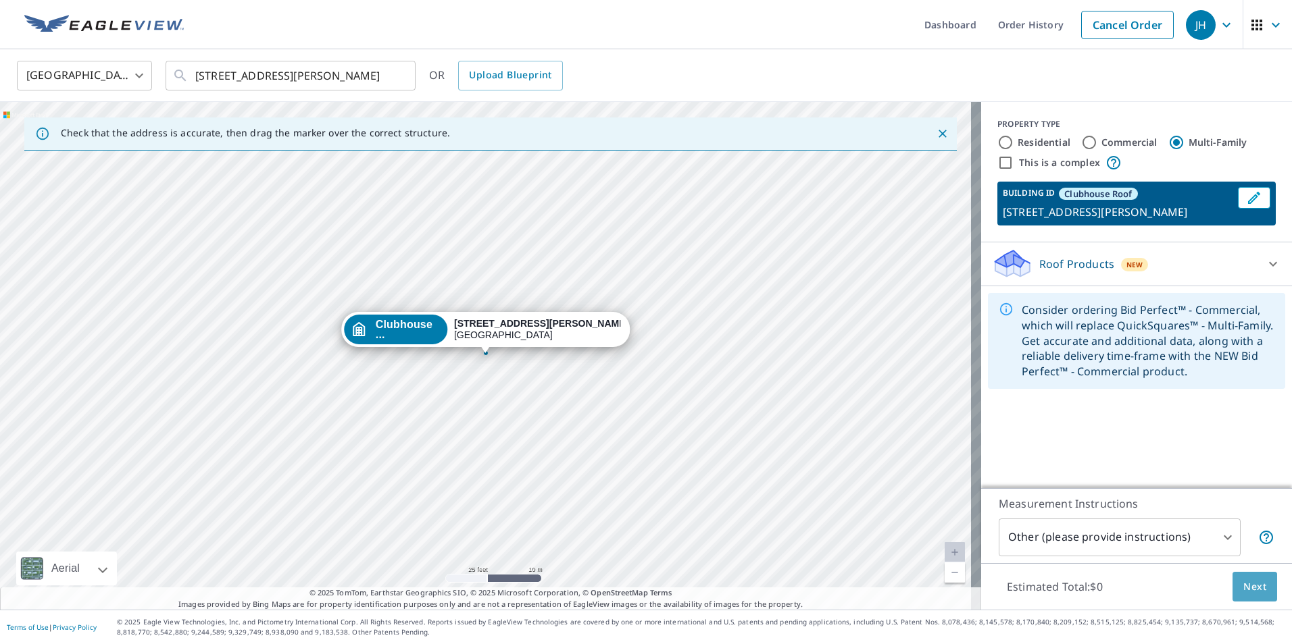
click at [1243, 587] on span "Next" at bounding box center [1254, 587] width 23 height 17
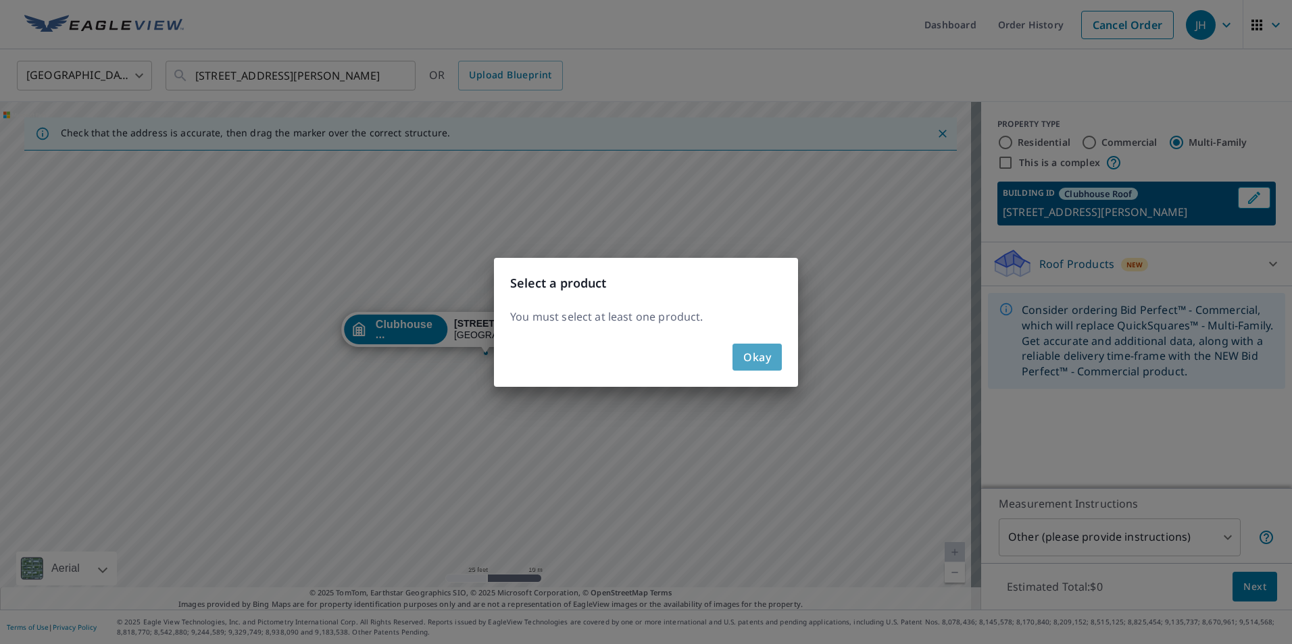
click at [755, 354] on span "Okay" at bounding box center [757, 357] width 28 height 19
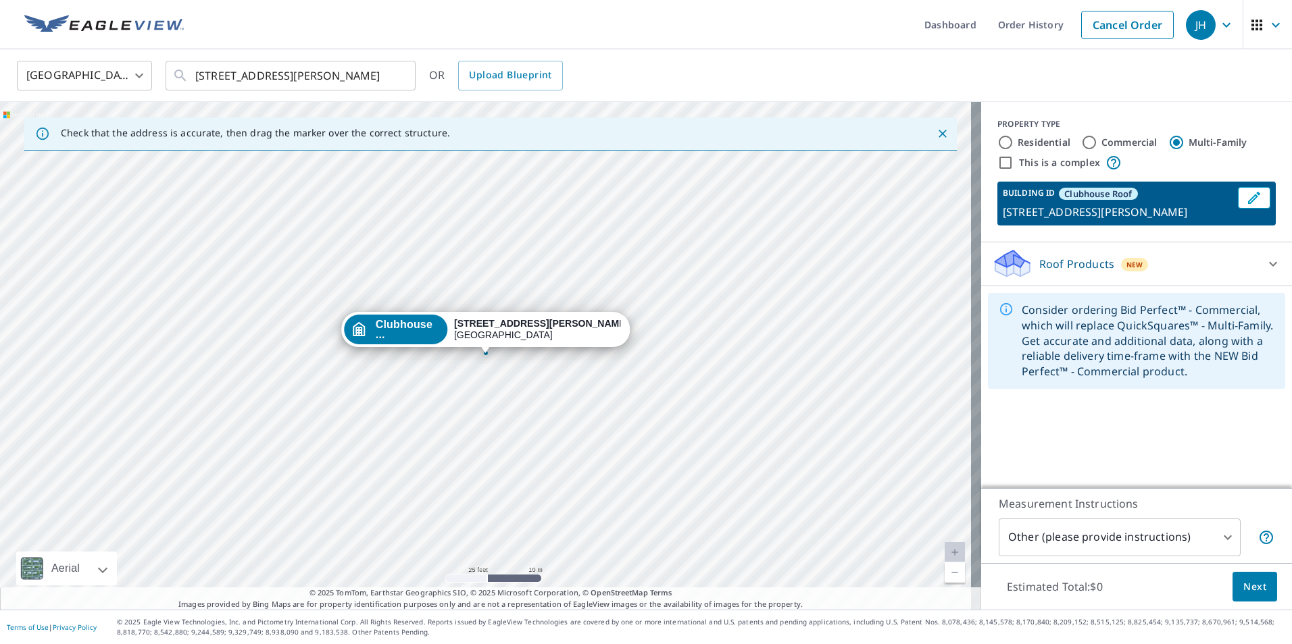
click at [1267, 263] on icon at bounding box center [1273, 264] width 16 height 16
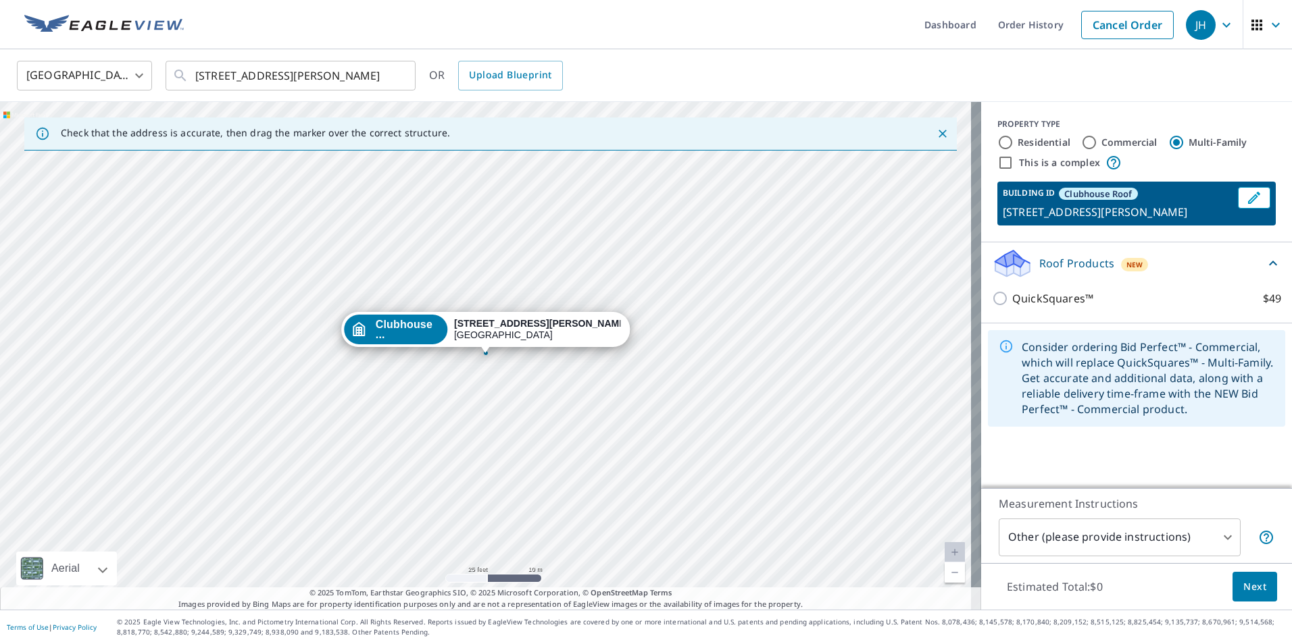
click at [1267, 263] on icon at bounding box center [1273, 263] width 16 height 16
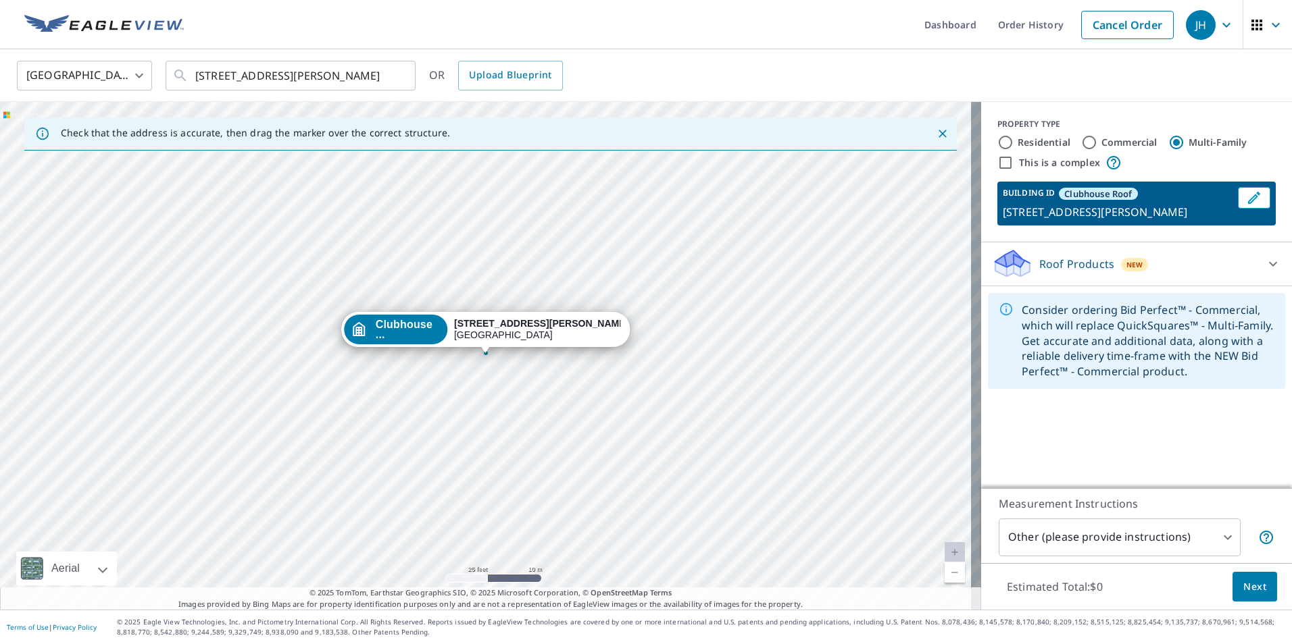
click at [1267, 263] on icon at bounding box center [1273, 264] width 16 height 16
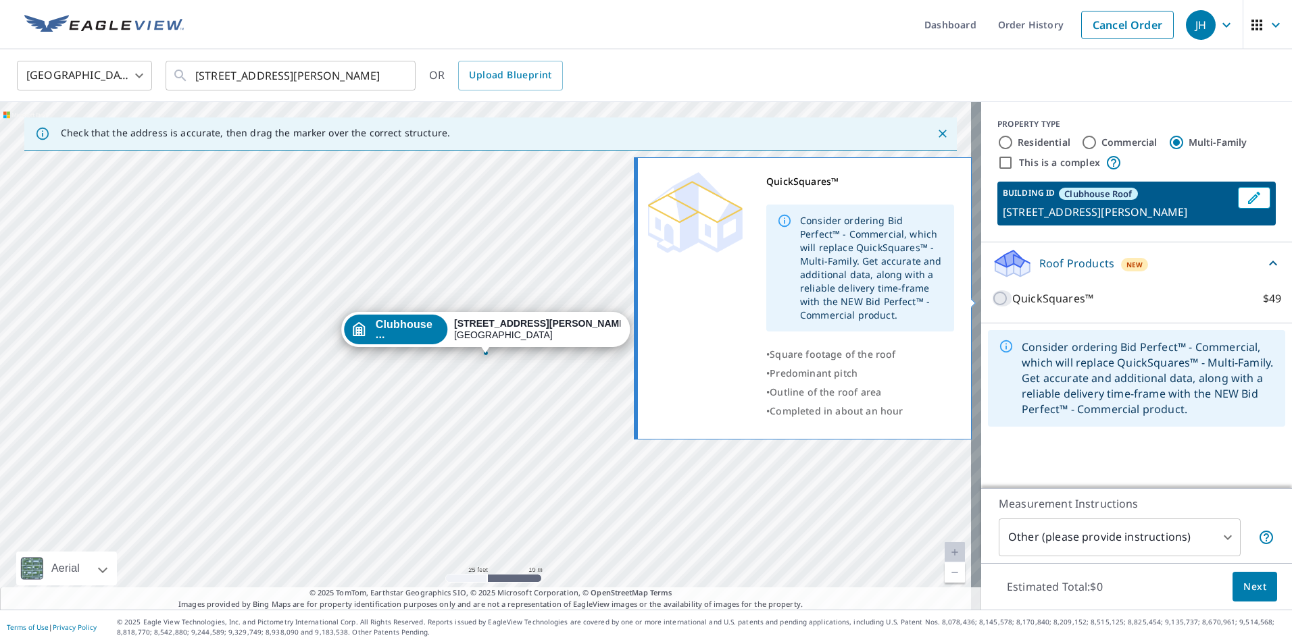
click at [992, 298] on input "QuickSquares™ $49" at bounding box center [1002, 298] width 20 height 16
checkbox input "true"
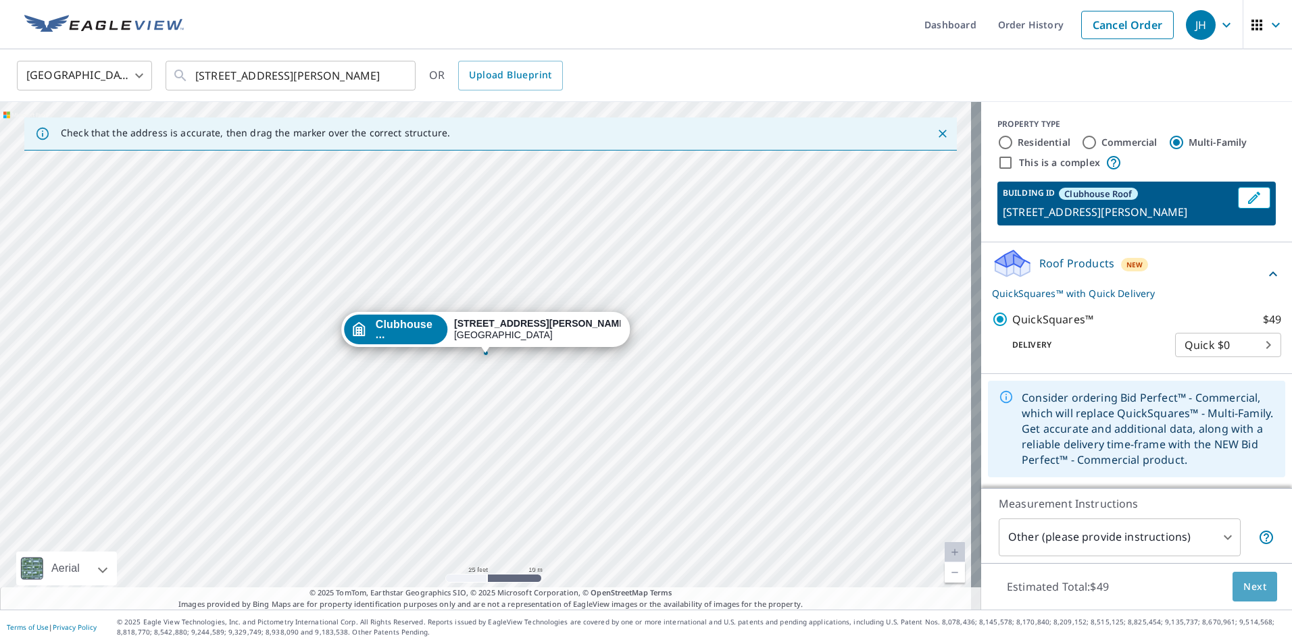
click at [1243, 584] on span "Next" at bounding box center [1254, 587] width 23 height 17
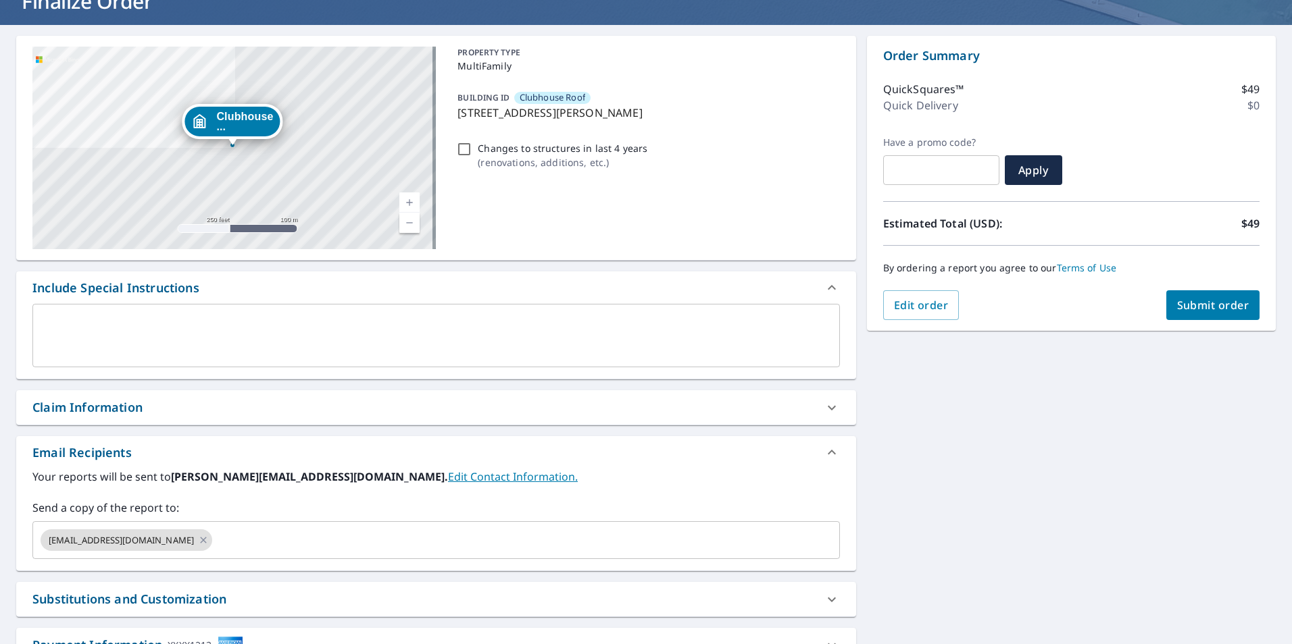
scroll to position [206, 0]
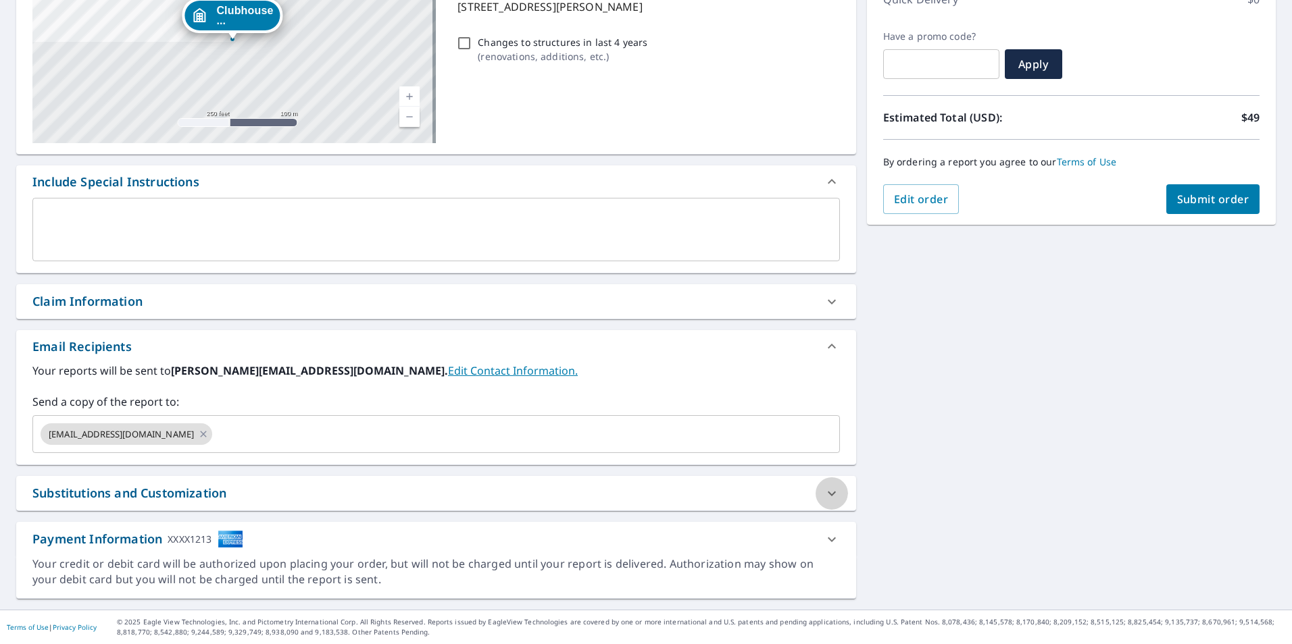
click at [827, 489] on icon at bounding box center [831, 494] width 16 height 16
checkbox input "true"
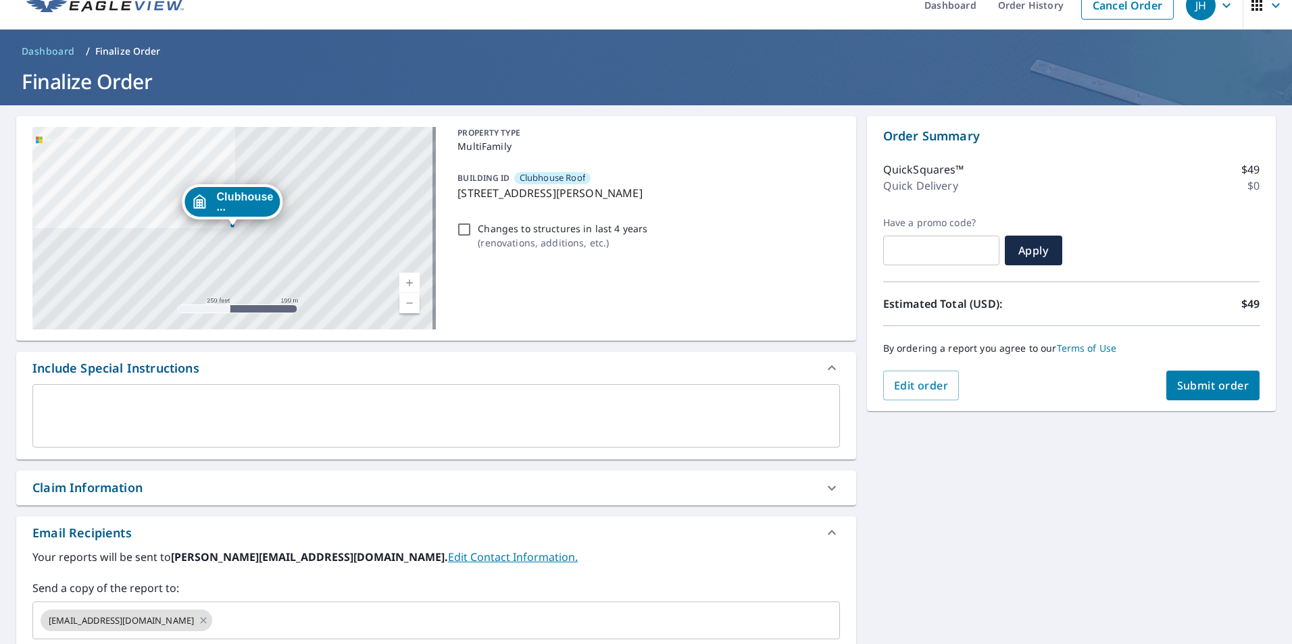
scroll to position [3, 0]
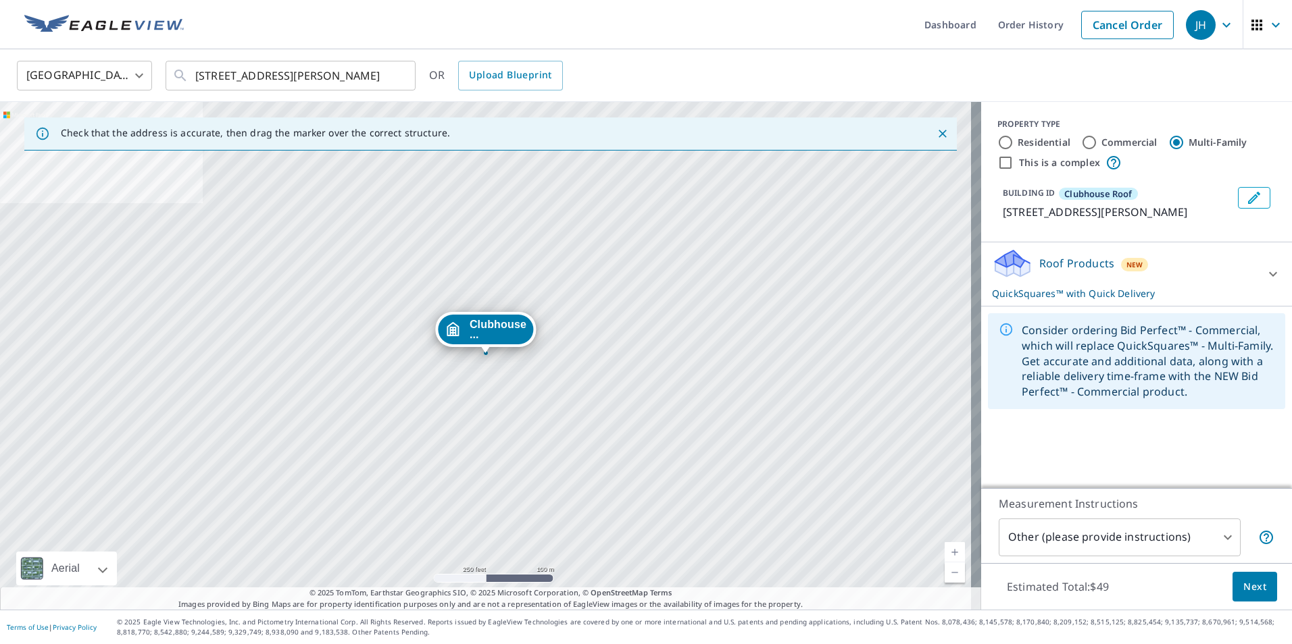
click at [997, 143] on input "Residential" at bounding box center [1005, 142] width 16 height 16
radio input "true"
type input "1"
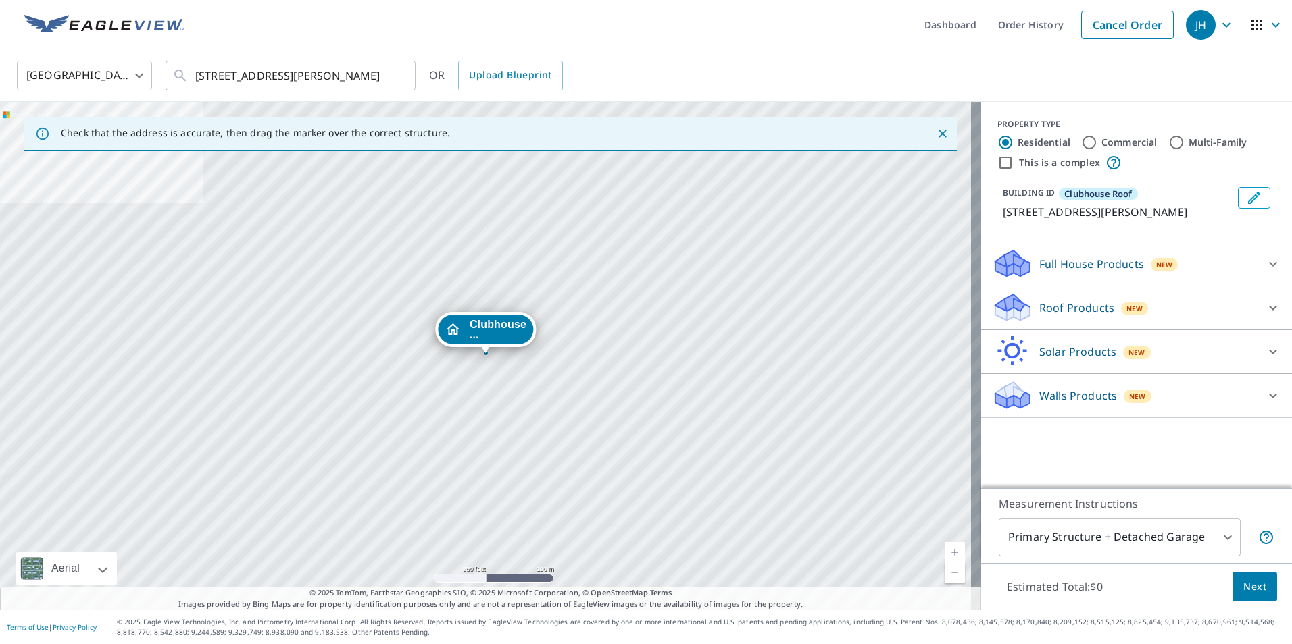
click at [1265, 259] on icon at bounding box center [1273, 264] width 16 height 16
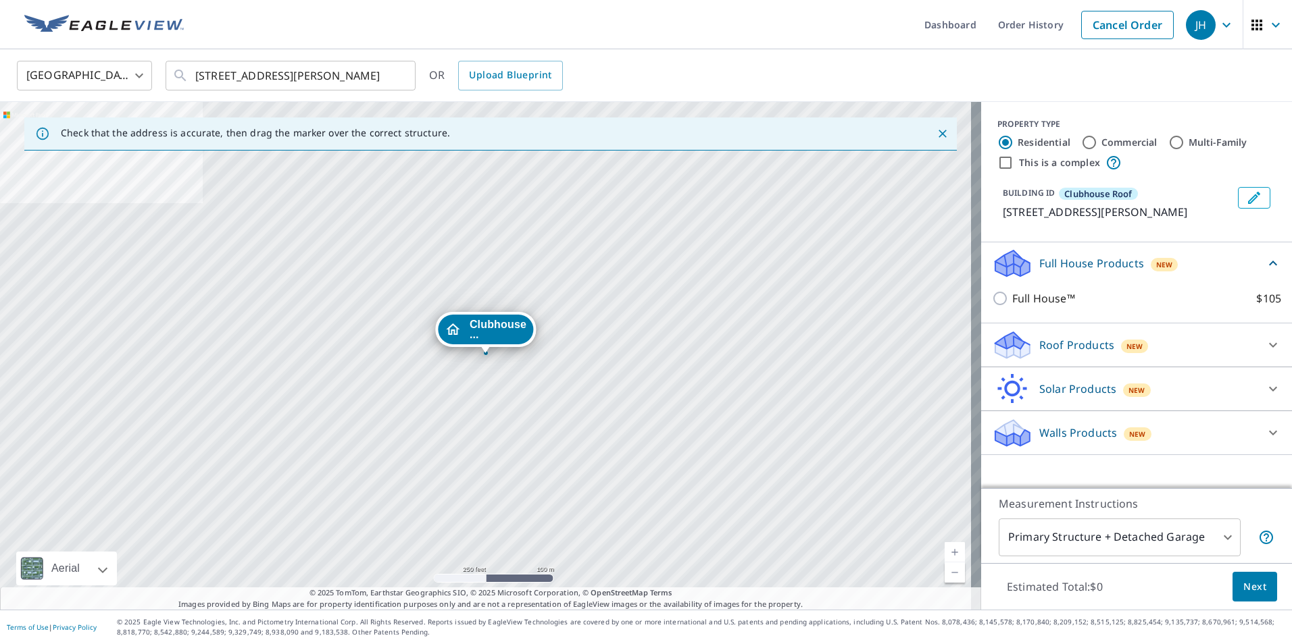
click at [1059, 347] on p "Roof Products" at bounding box center [1076, 345] width 75 height 16
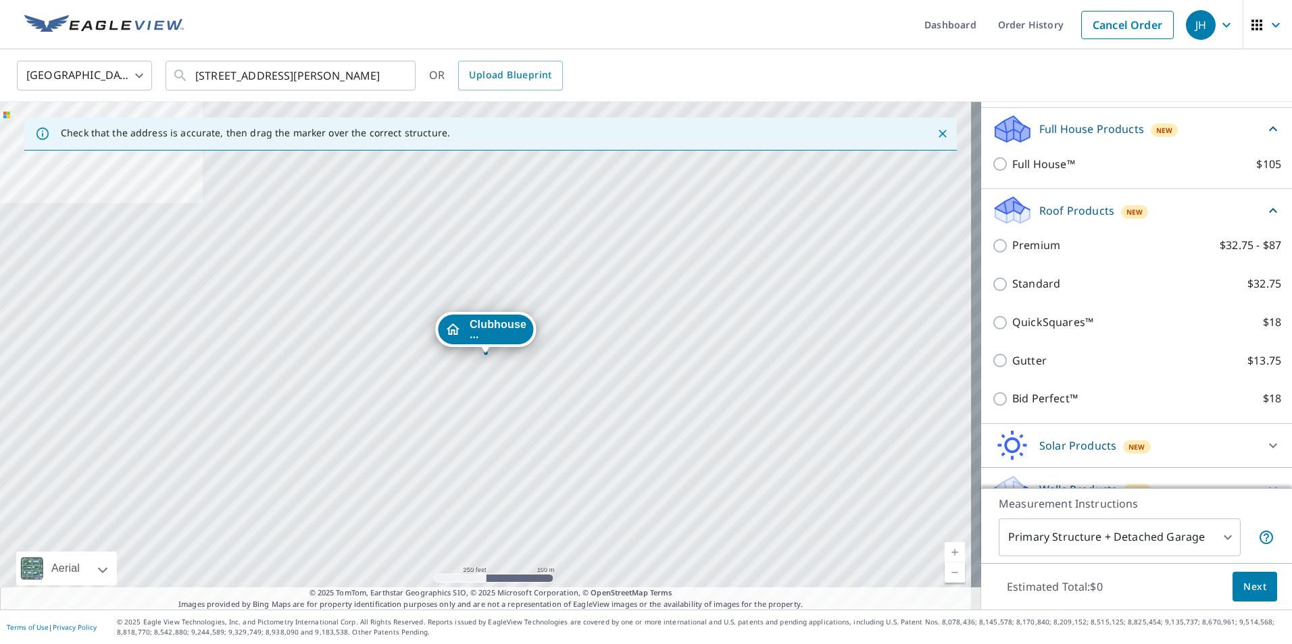
scroll to position [135, 0]
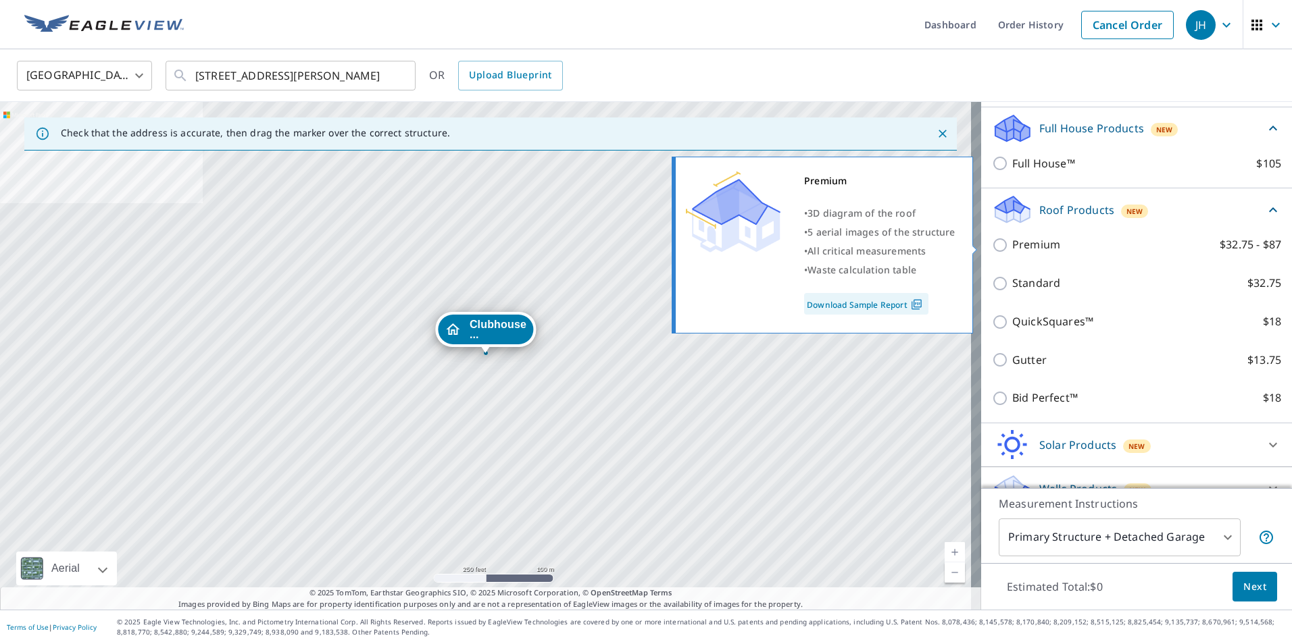
click at [992, 245] on input "Premium $32.75 - $87" at bounding box center [1002, 245] width 20 height 16
checkbox input "true"
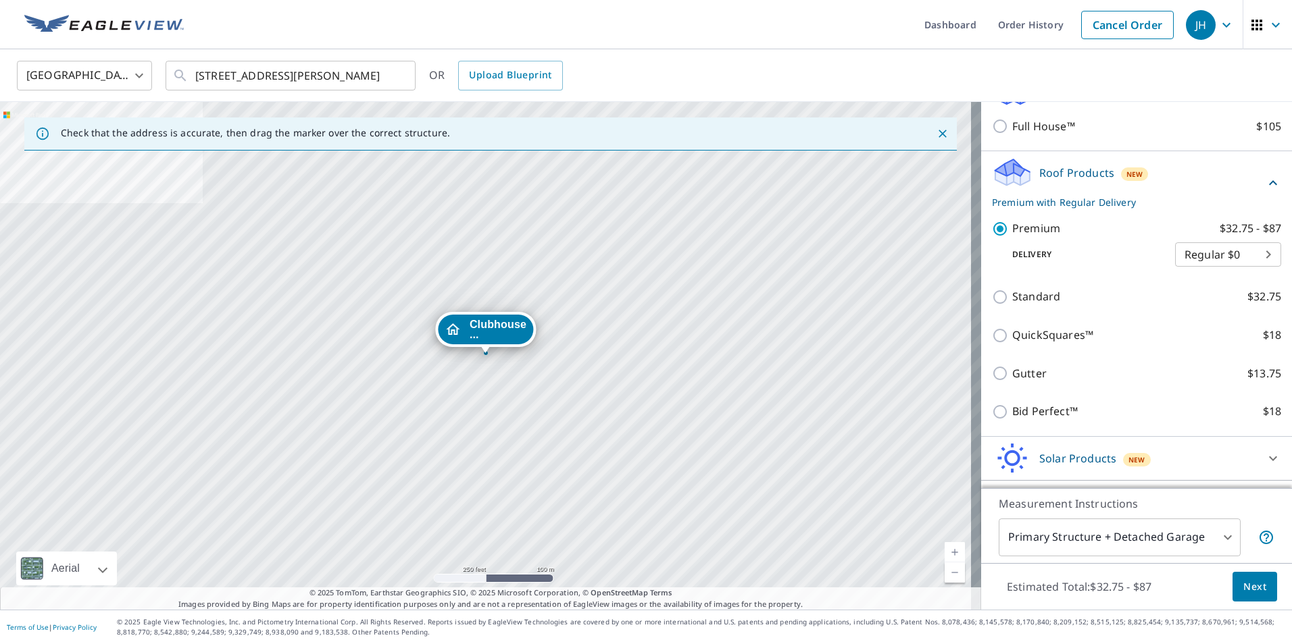
scroll to position [209, 0]
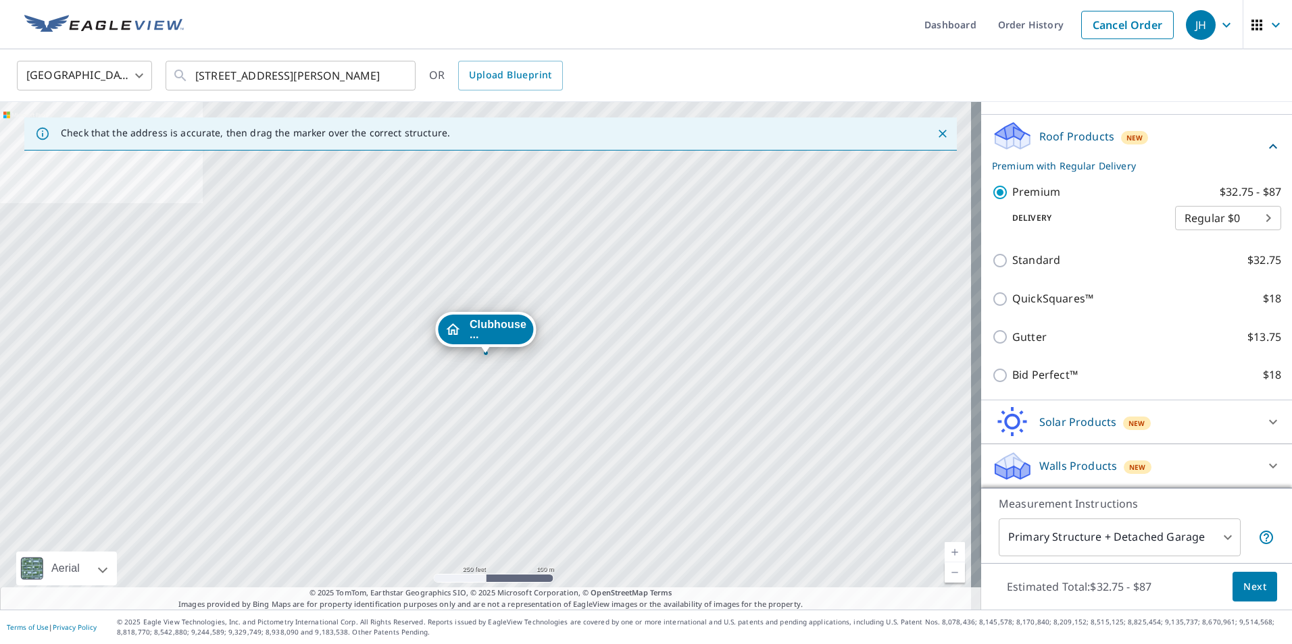
click at [1213, 535] on body "JH JH Dashboard Order History Cancel Order JH [GEOGRAPHIC_DATA] [GEOGRAPHIC_DAT…" at bounding box center [646, 322] width 1292 height 644
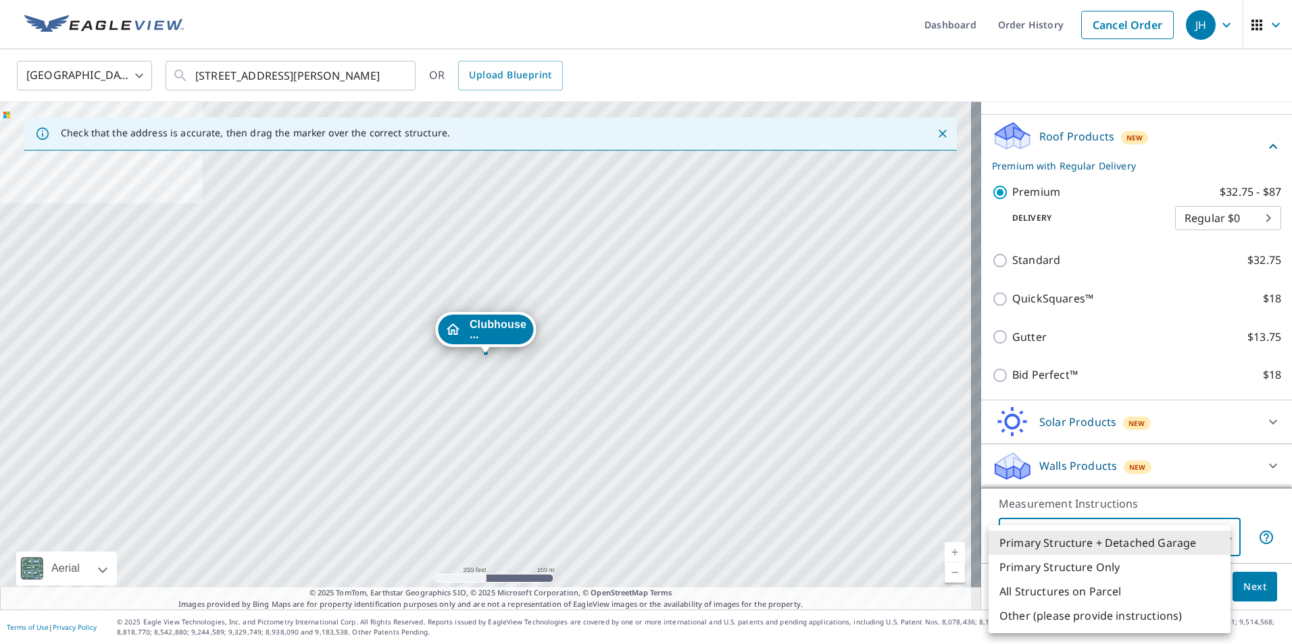
click at [1022, 614] on li "Other (please provide instructions)" at bounding box center [1109, 616] width 242 height 24
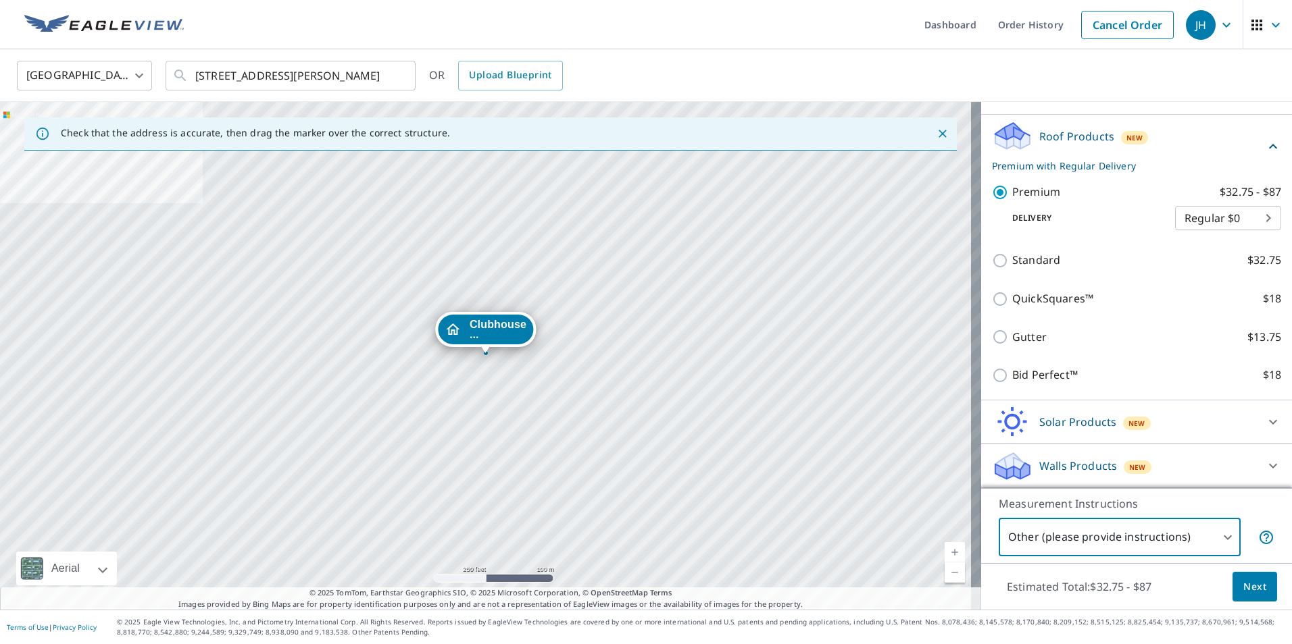
click at [1215, 532] on body "JH JH Dashboard Order History Cancel Order JH [GEOGRAPHIC_DATA] [GEOGRAPHIC_DAT…" at bounding box center [646, 322] width 1292 height 644
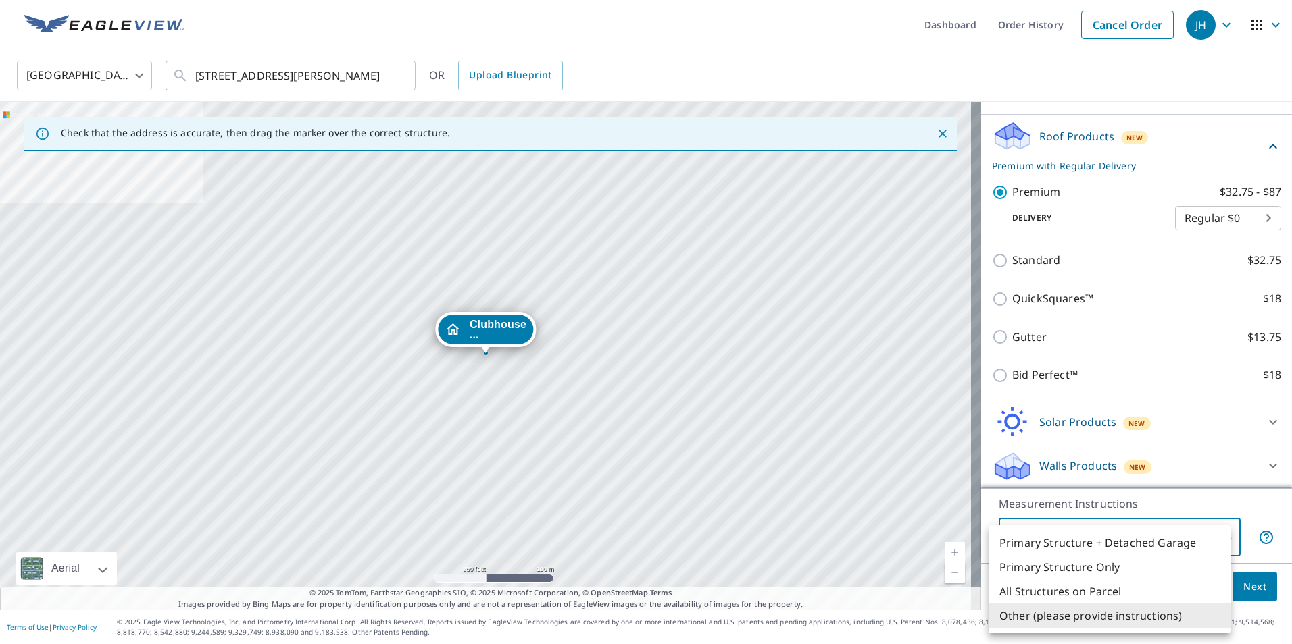
click at [1059, 567] on li "Primary Structure Only" at bounding box center [1109, 567] width 242 height 24
type input "2"
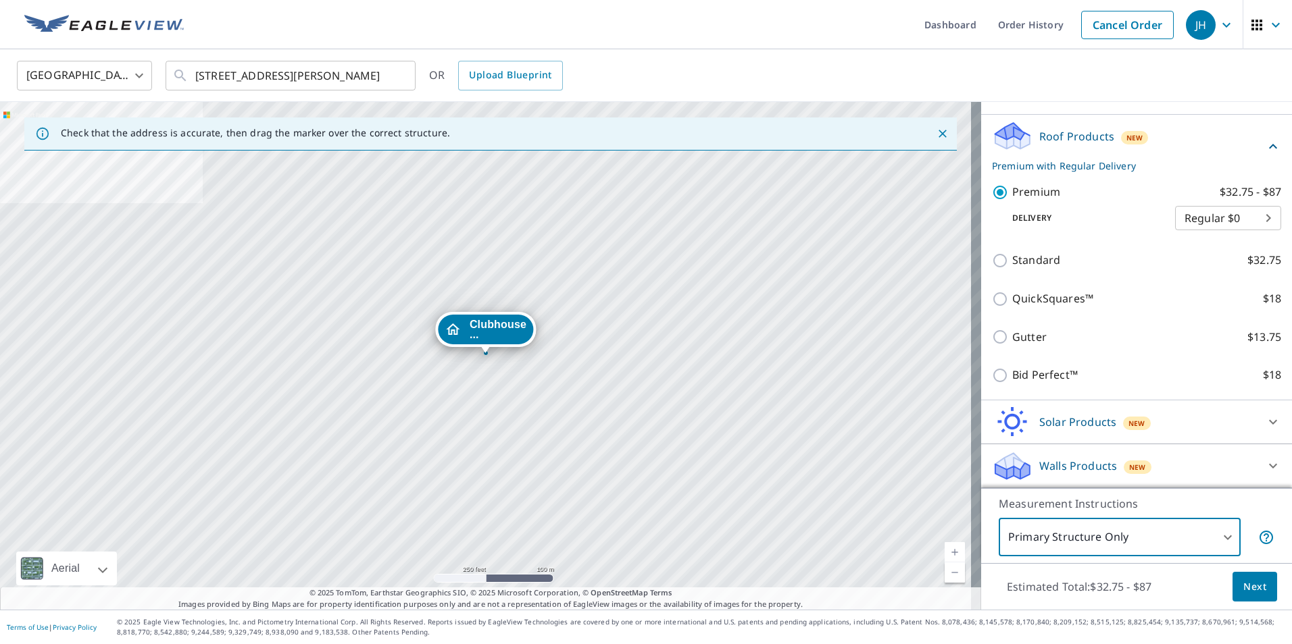
click at [1243, 586] on span "Next" at bounding box center [1254, 587] width 23 height 17
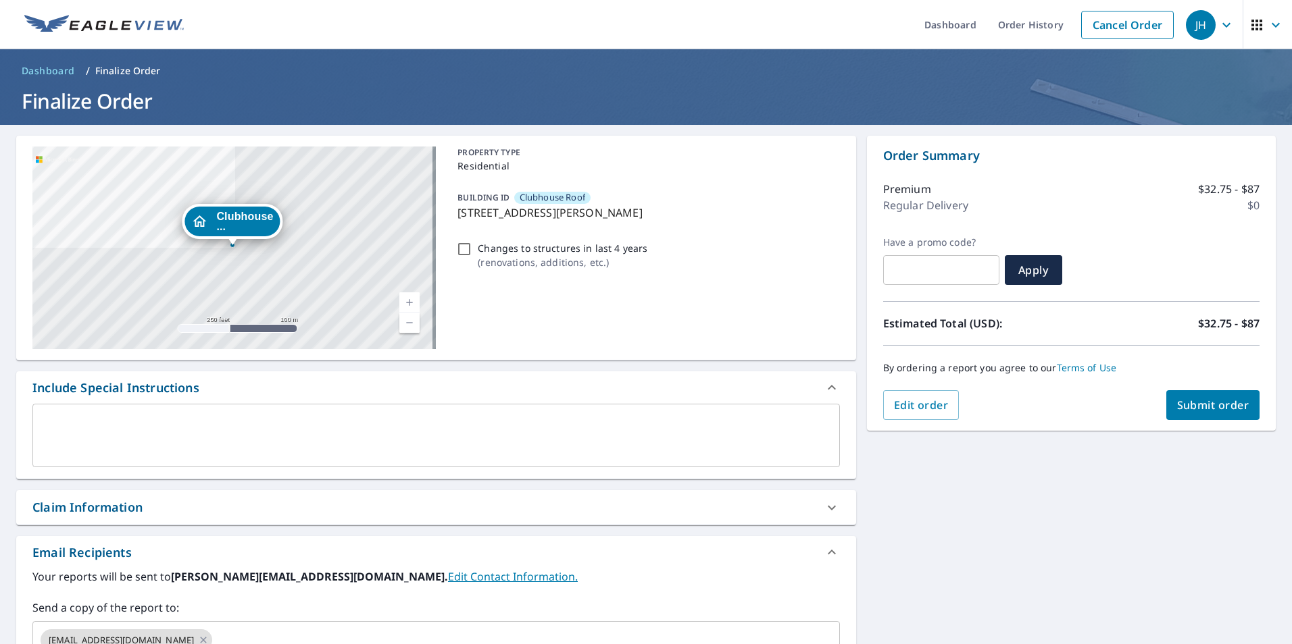
click at [1213, 409] on span "Submit order" at bounding box center [1213, 405] width 72 height 15
checkbox input "true"
